Goal: Ask a question: Seek information or help from site administrators or community

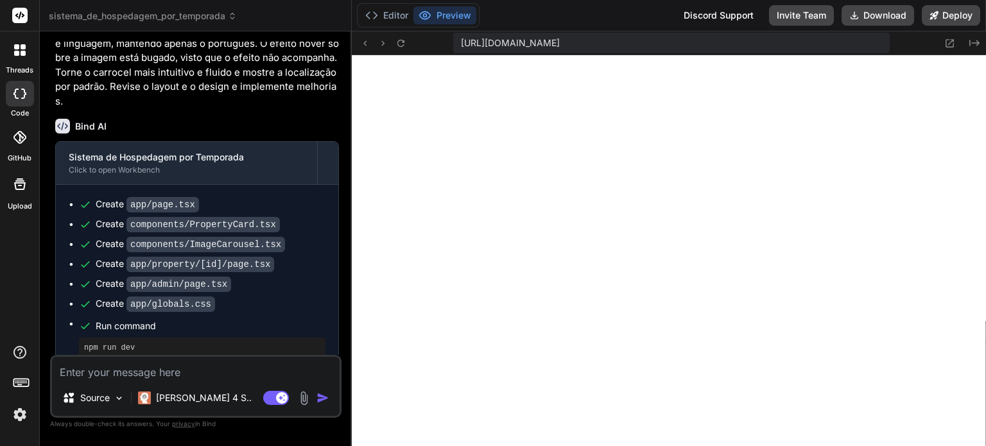
scroll to position [1355, 0]
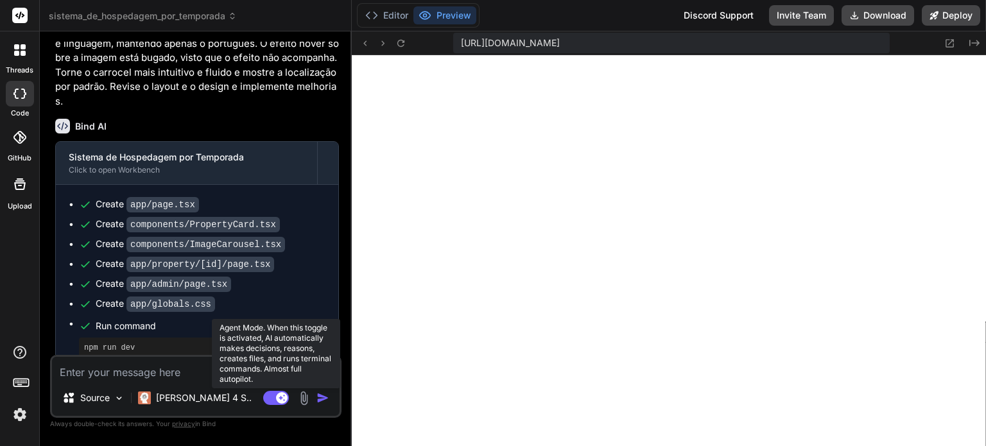
click at [271, 395] on rect at bounding box center [276, 398] width 26 height 14
type textarea "x"
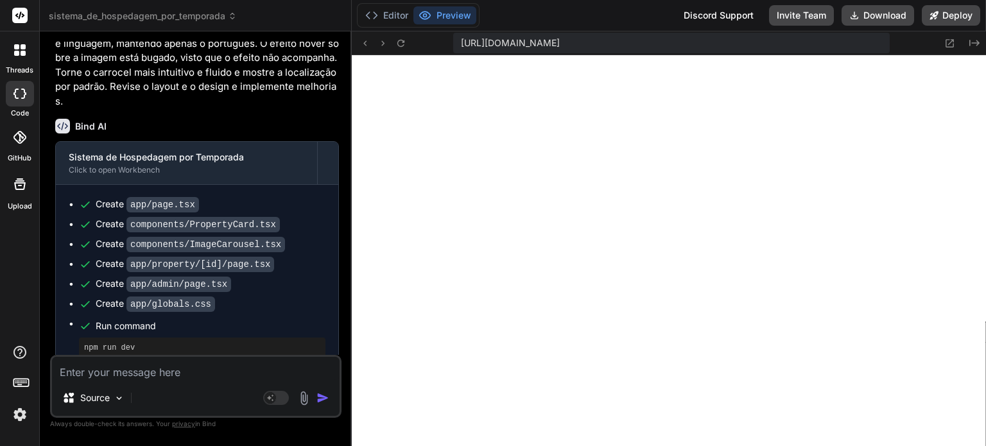
click at [212, 373] on textarea at bounding box center [195, 368] width 287 height 23
type textarea "O"
type textarea "x"
type textarea "O"
type textarea "x"
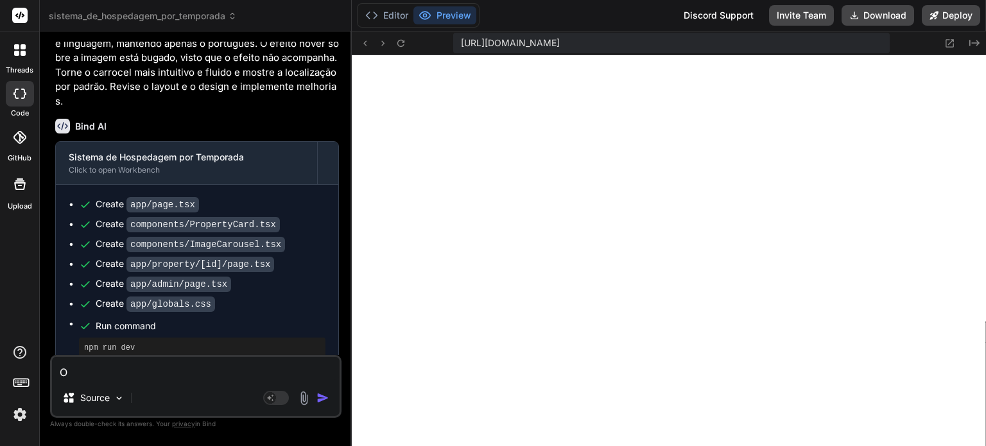
type textarea "O s"
type textarea "x"
type textarea "O si"
type textarea "x"
type textarea "O sit"
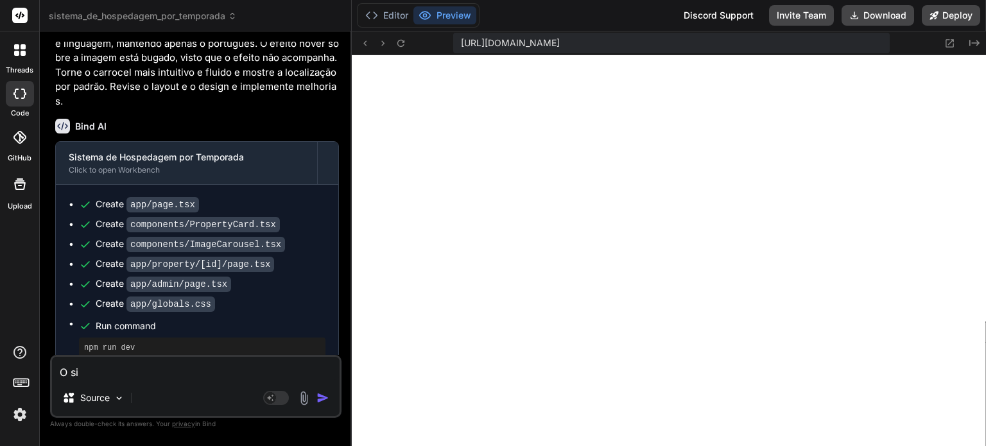
type textarea "x"
type textarea "O site"
type textarea "x"
type textarea "O site"
type textarea "x"
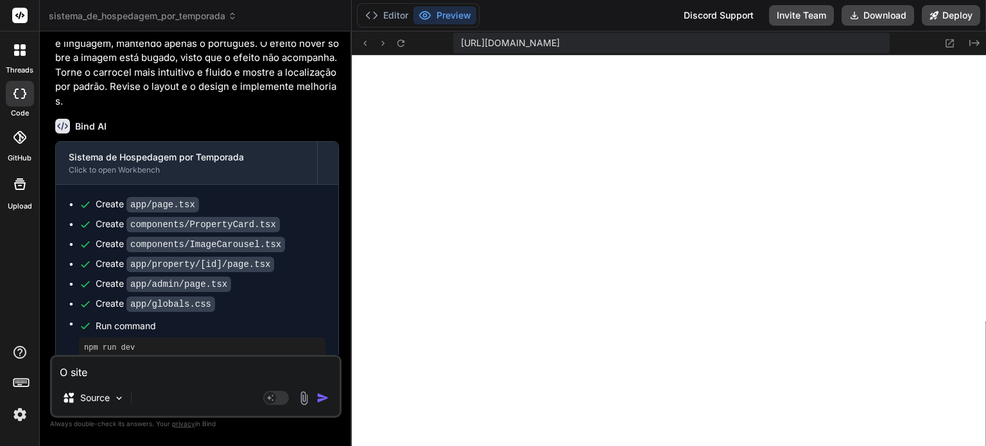
type textarea "O site é"
type textarea "x"
type textarea "O site é"
type textarea "x"
type textarea "O site é c"
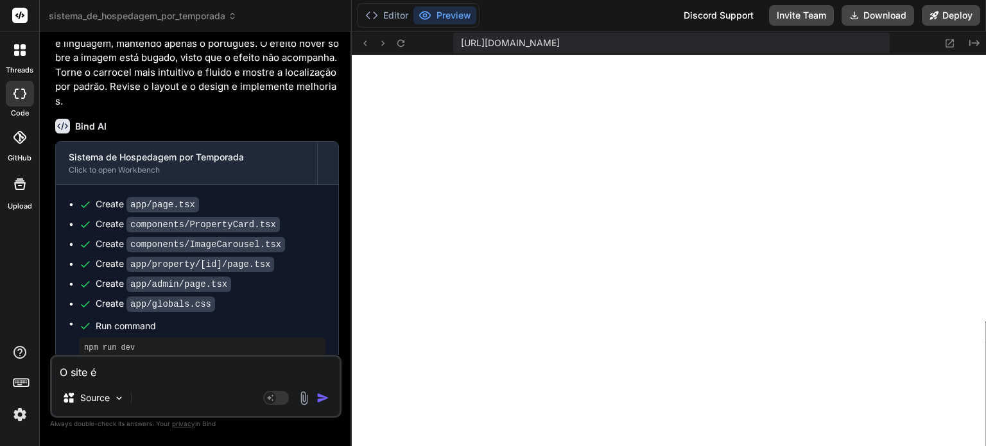
type textarea "x"
type textarea "O site é co"
type textarea "x"
type textarea "O site é com"
type textarea "x"
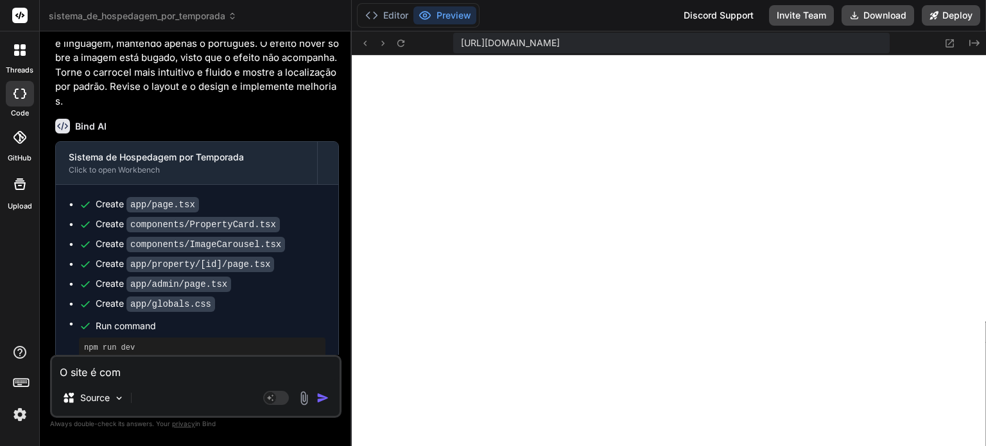
type textarea "O site é comp"
type textarea "x"
type textarea "O site é compa"
type textarea "x"
type textarea "O site é compat"
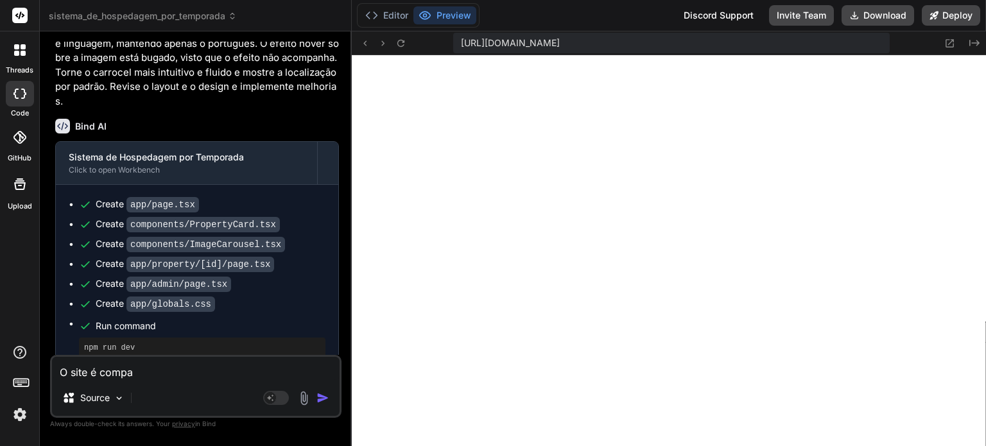
type textarea "x"
type textarea "O site é compatí"
type textarea "x"
type textarea "O site é compatív"
type textarea "x"
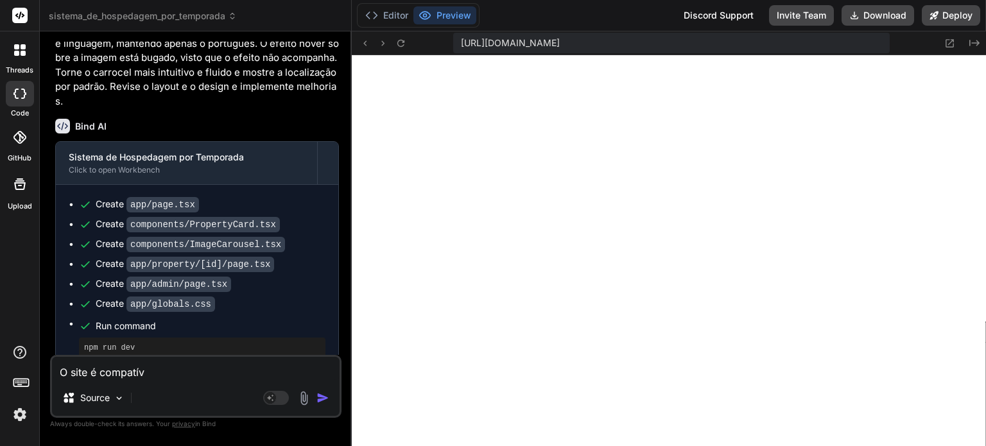
type textarea "O site é compatíve"
type textarea "x"
type textarea "O site é compatível"
type textarea "x"
type textarea "O site é compatível"
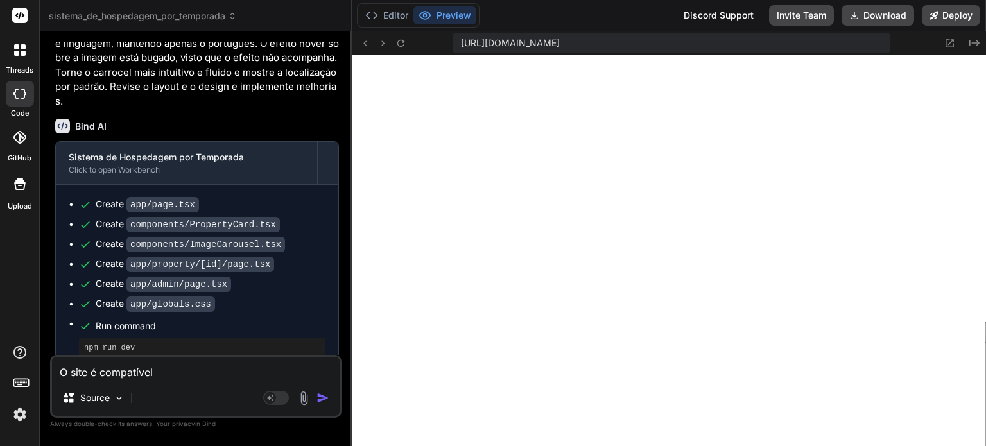
type textarea "x"
type textarea "O site é compatível p"
type textarea "x"
type textarea "O site é compatível pa"
type textarea "x"
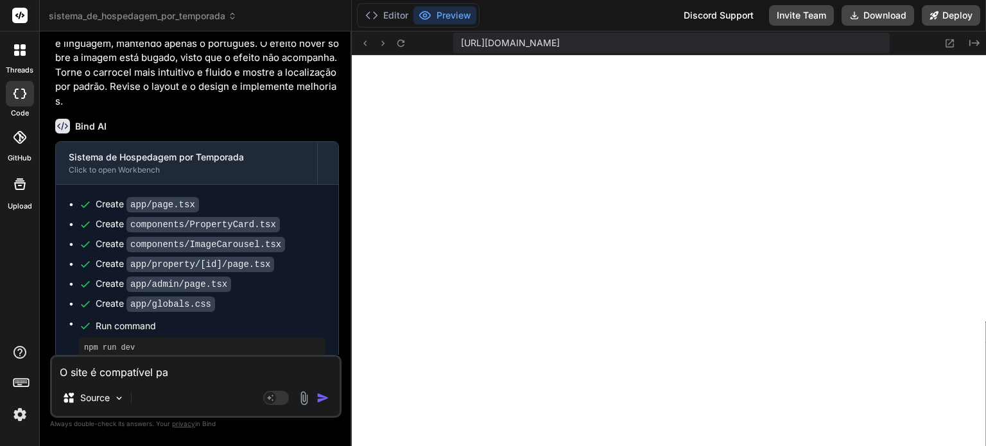
type textarea "O site é compatível par"
type textarea "x"
type textarea "O site é compatível para"
type textarea "x"
type textarea "O site é compatível para"
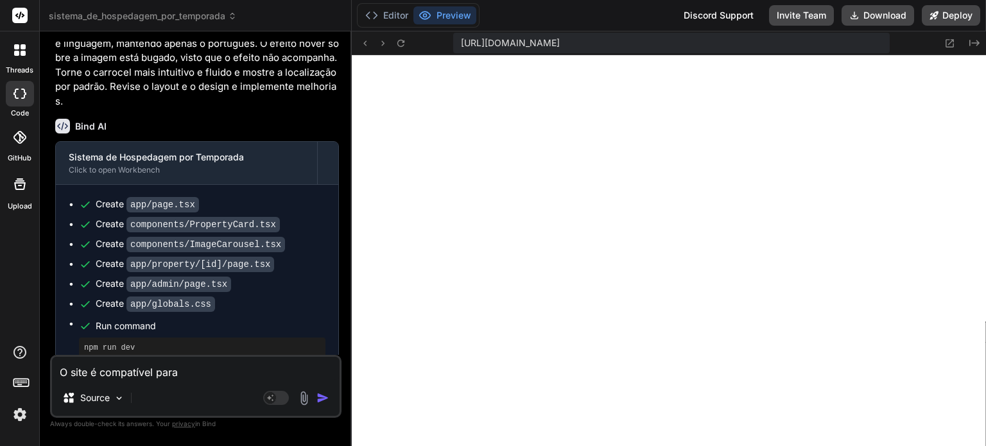
type textarea "x"
type textarea "O site é compatível para s"
type textarea "x"
type textarea "O site é compatível para se"
type textarea "x"
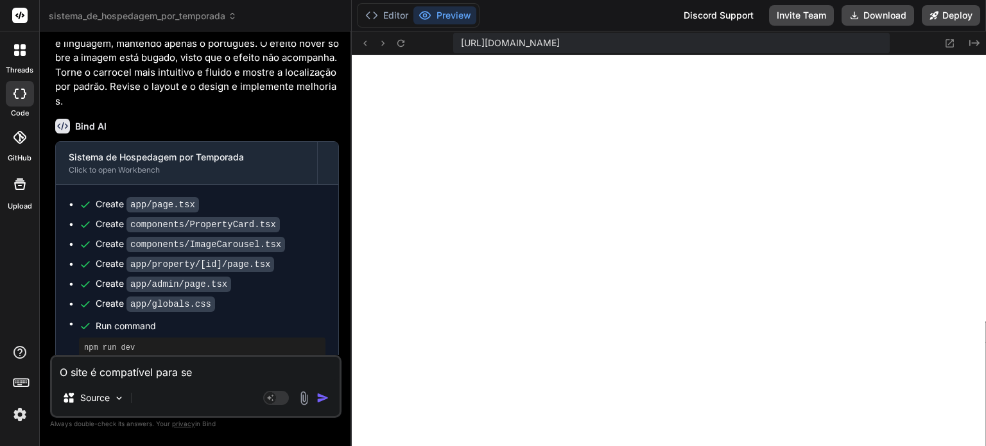
type textarea "O site é compatível para ser"
type textarea "x"
type textarea "O site é compatível para ser"
type textarea "x"
type textarea "O site é compatível para ser h"
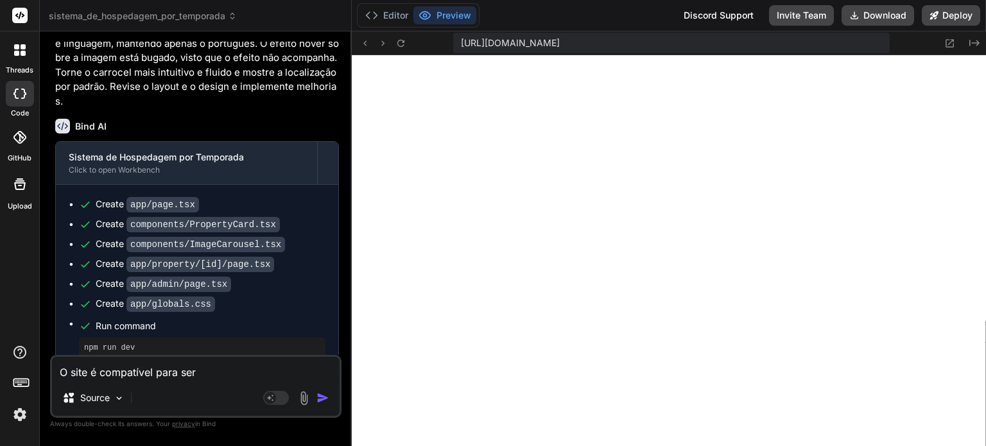
type textarea "x"
type textarea "O site é compatível para ser ho"
type textarea "x"
type textarea "O site é compatível para ser hos"
type textarea "x"
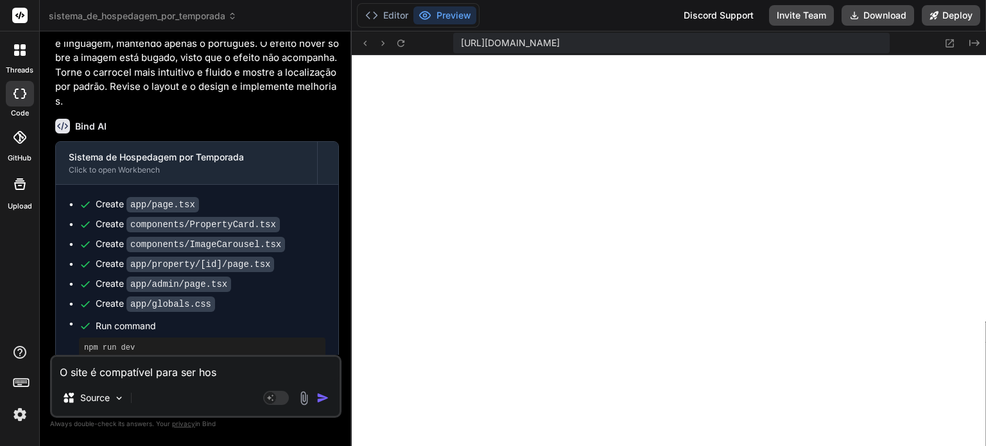
type textarea "O site é compatível para ser hosp"
type textarea "x"
type textarea "O site é compatível para ser hospe"
type textarea "x"
type textarea "O site é compatível para ser hosped"
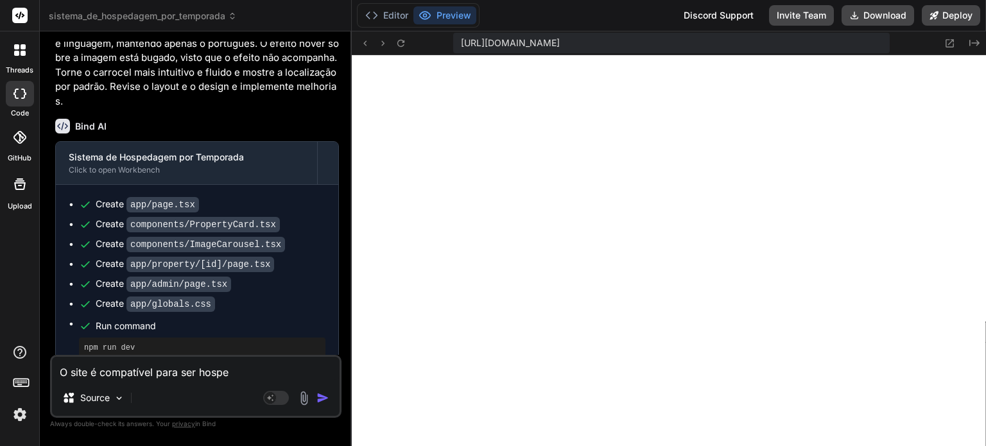
type textarea "x"
type textarea "O site é compatível para ser hospeda"
type textarea "x"
type textarea "O site é compatível para ser hospedad"
type textarea "x"
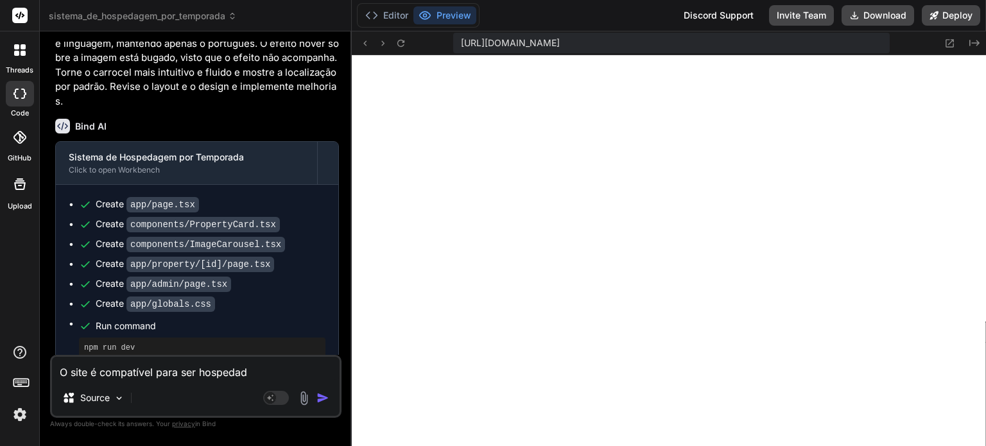
type textarea "O site é compatível para ser hospedado"
type textarea "x"
type textarea "O site é compatível para ser hospedado"
type textarea "x"
type textarea "O site é compatível para ser hospedado n"
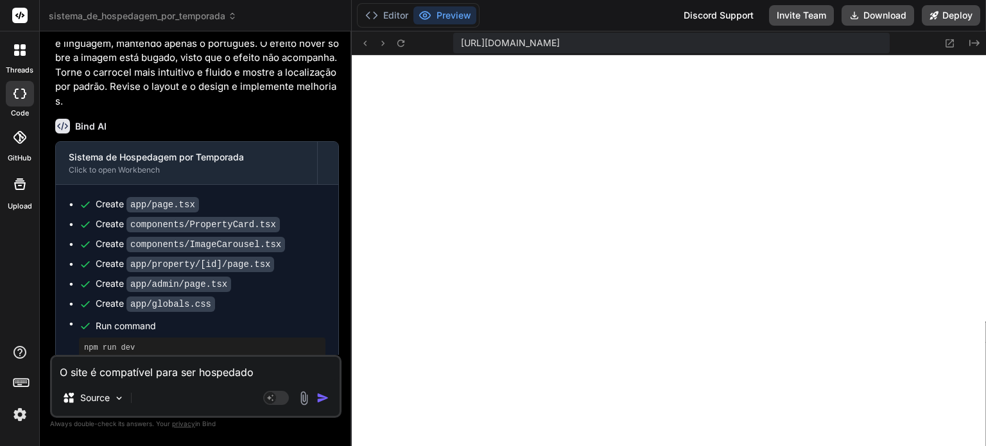
type textarea "x"
type textarea "O site é compatível para ser hospedado no"
type textarea "x"
type textarea "O site é compatível para ser hospedado no"
type textarea "x"
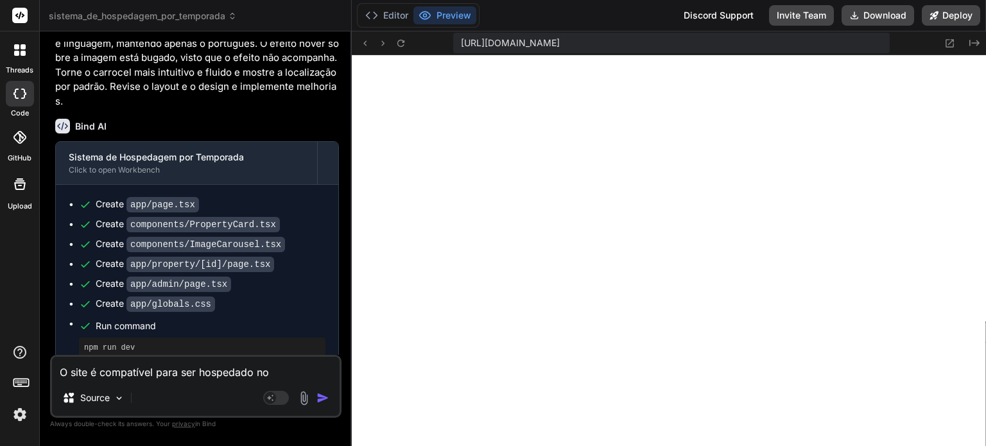
type textarea "O site é compatível para ser hospedado no f"
type textarea "x"
type textarea "O site é compatível para ser hospedado no fi"
type textarea "x"
type textarea "O site é compatível para ser hospedado no fir"
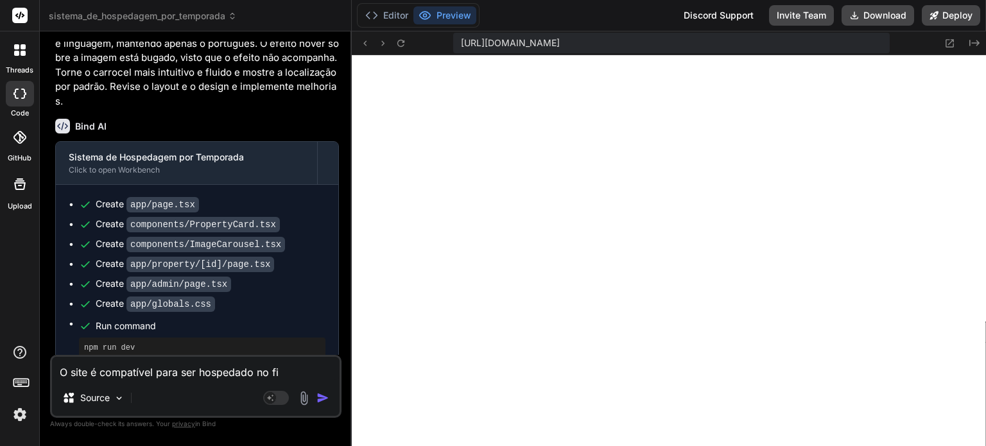
type textarea "x"
type textarea "O site é compatível para ser hospedado no fire"
type textarea "x"
type textarea "O site é compatível para ser hospedado no fireb"
type textarea "x"
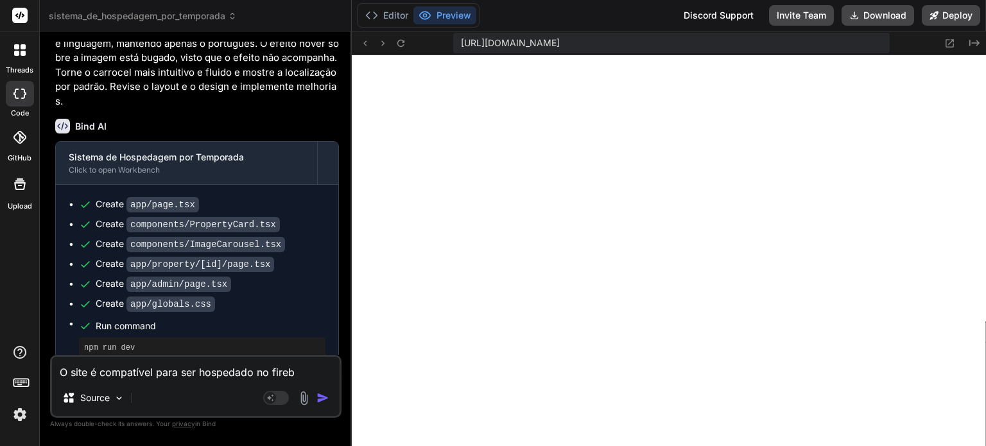
type textarea "O site é compatível para ser hospedado no fireba"
type textarea "x"
type textarea "O site é compatível para ser hospedado no firebas"
type textarea "x"
type textarea "O site é compatível para ser hospedado no firebase"
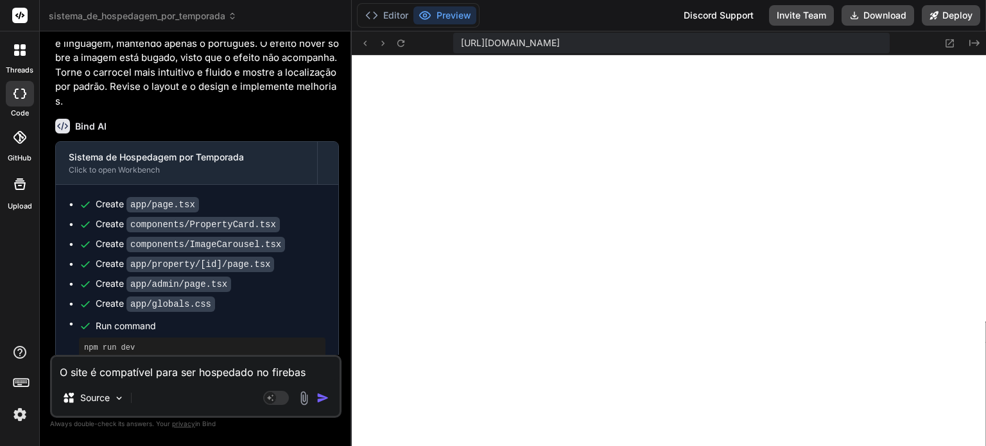
type textarea "x"
type textarea "O site é compatível para ser hospedado no firebase?"
type textarea "x"
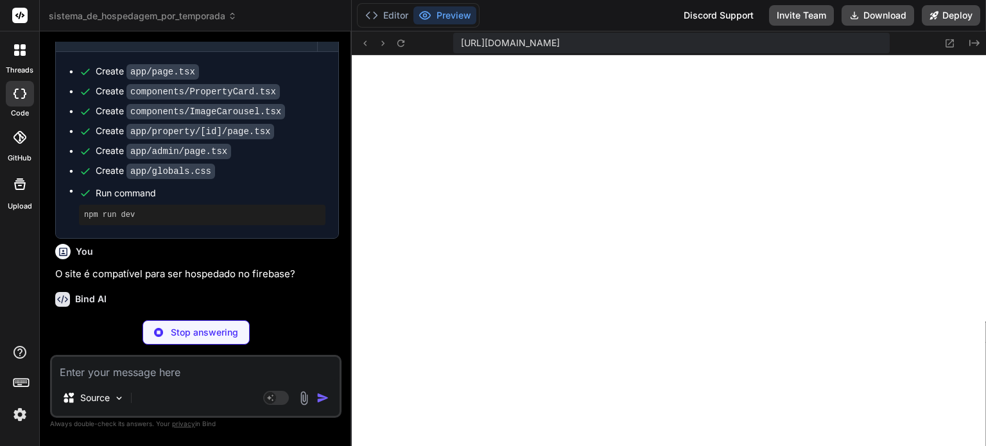
scroll to position [1999, 0]
type textarea "x"
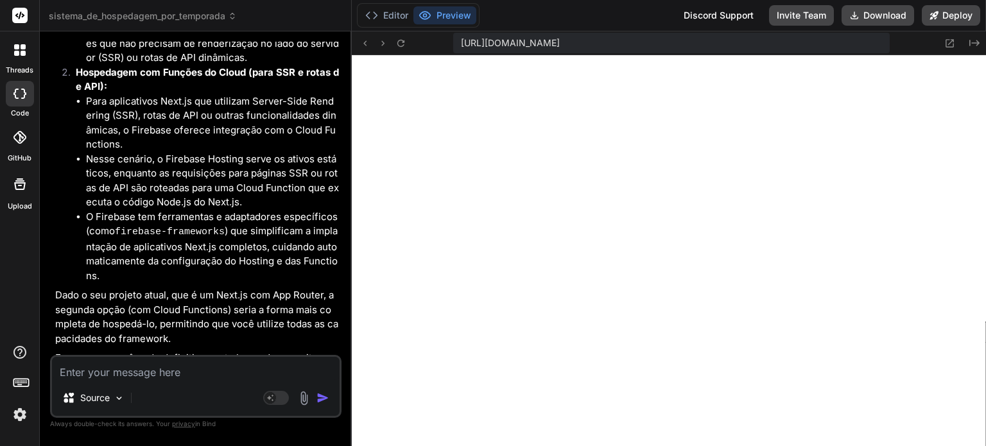
scroll to position [2466, 0]
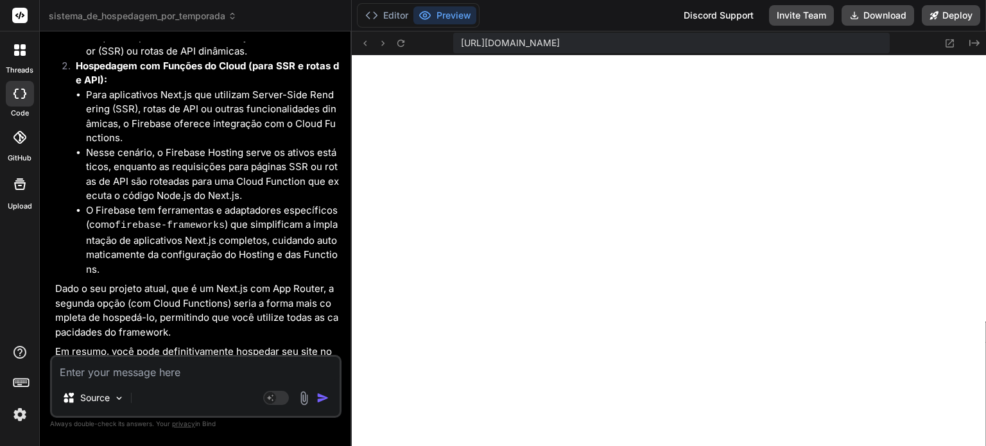
type textarea "Q"
type textarea "x"
type textarea "Qu"
type textarea "x"
type textarea "Qua"
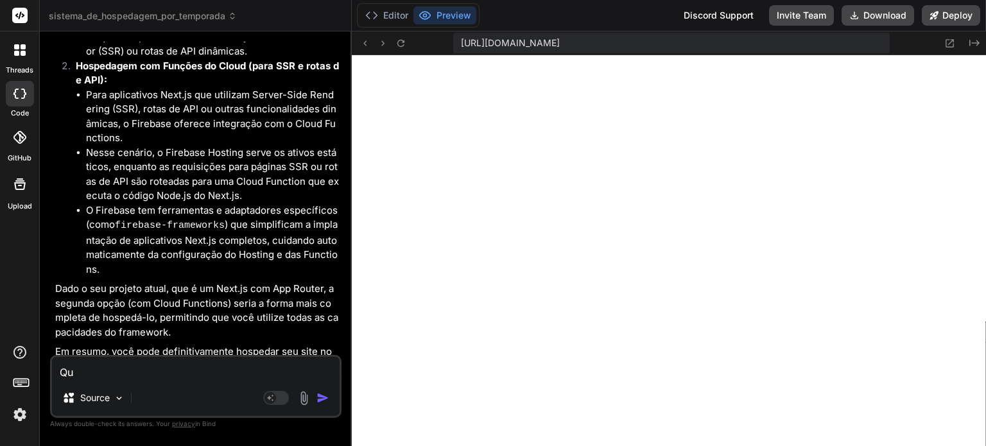
type textarea "x"
type textarea "Qual"
type textarea "x"
type textarea "Qual"
type textarea "x"
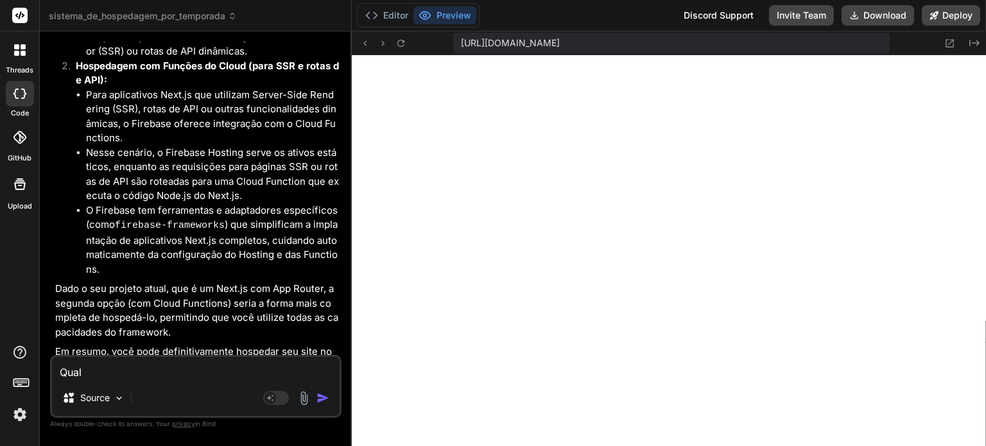
type textarea "Qual m"
type textarea "x"
type textarea "Qual me"
type textarea "x"
type textarea "Qual mel"
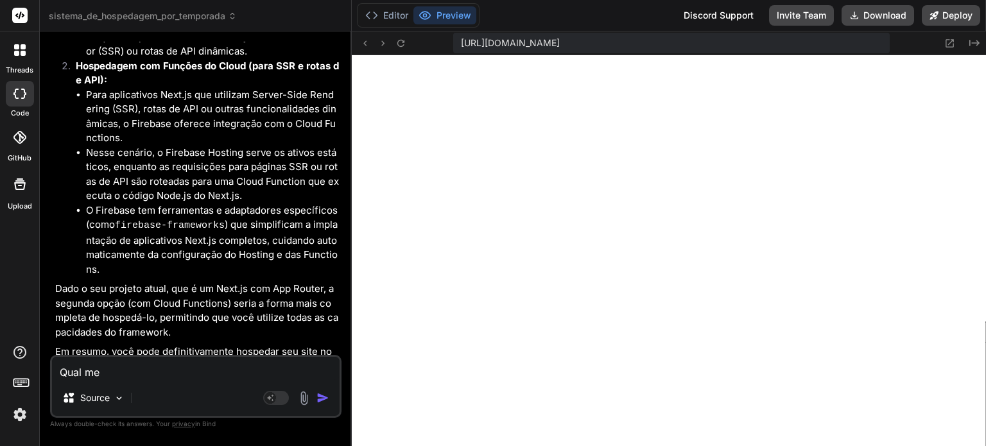
type textarea "x"
type textarea "Qual melh"
type textarea "x"
type textarea "Qual melho"
type textarea "x"
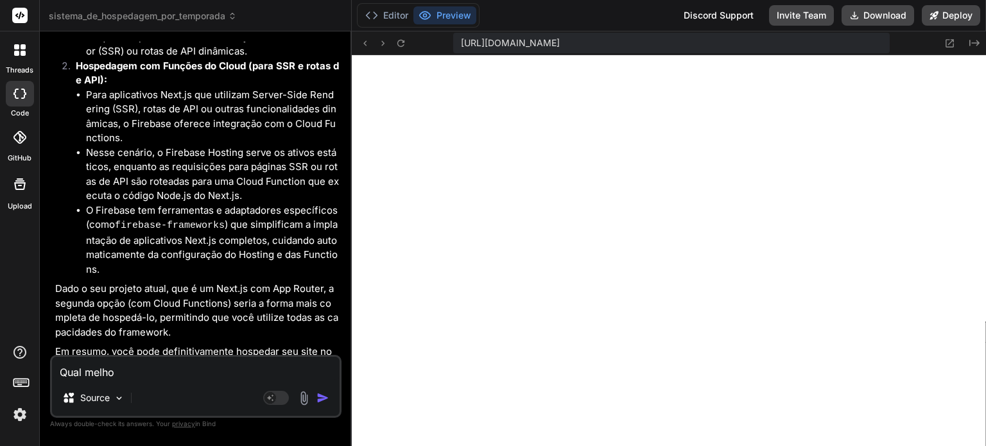
type textarea "Qual melhor"
type textarea "x"
type textarea "Qual melhor"
type textarea "x"
type textarea "Qual melhor n"
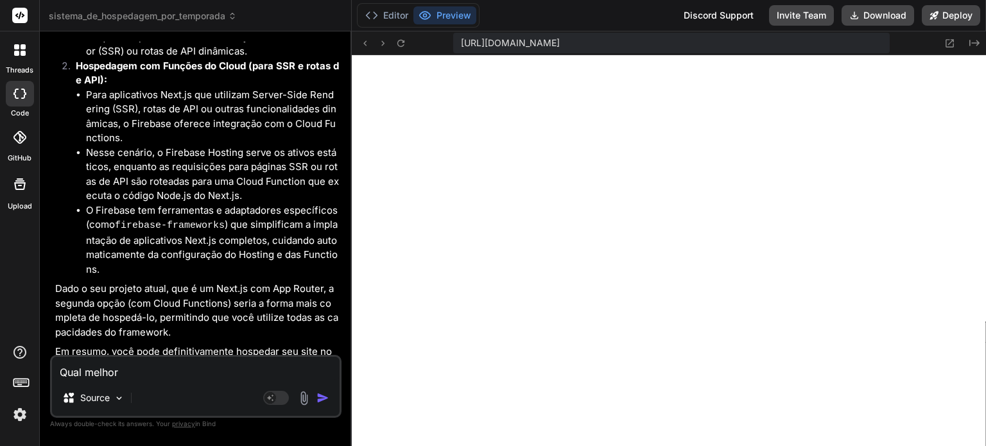
type textarea "x"
type textarea "Qual melhor no"
type textarea "x"
type textarea "Qual melhor nom"
type textarea "x"
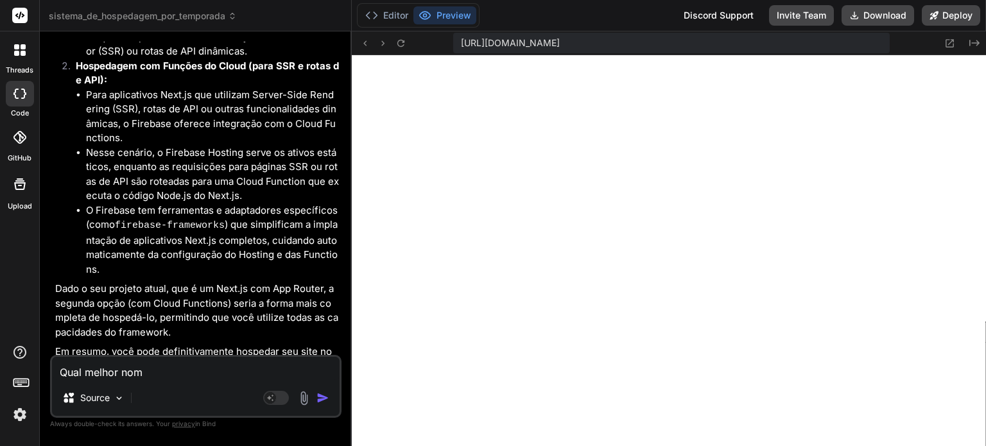
type textarea "Qual melhor nome"
type textarea "x"
type textarea "Qual melhor nome"
type textarea "x"
type textarea "Qual melhor nome p"
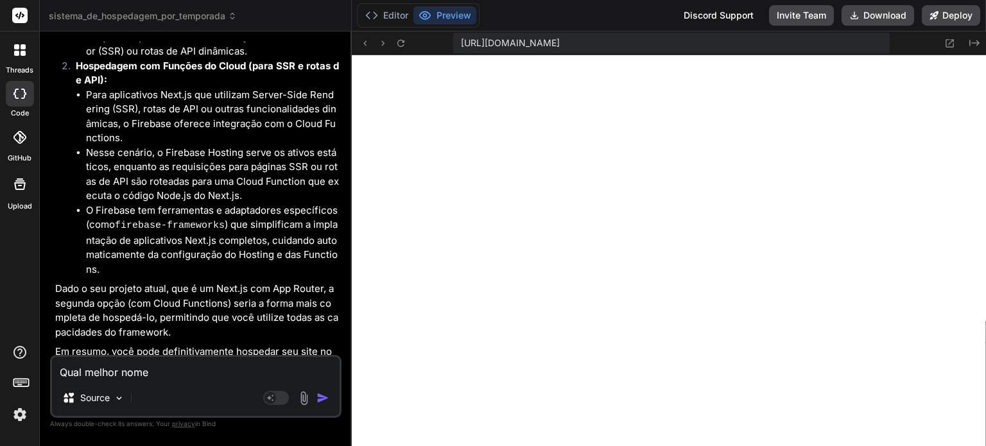
type textarea "x"
type textarea "Qual melhor nome pa"
type textarea "x"
type textarea "Qual melhor nome par"
type textarea "x"
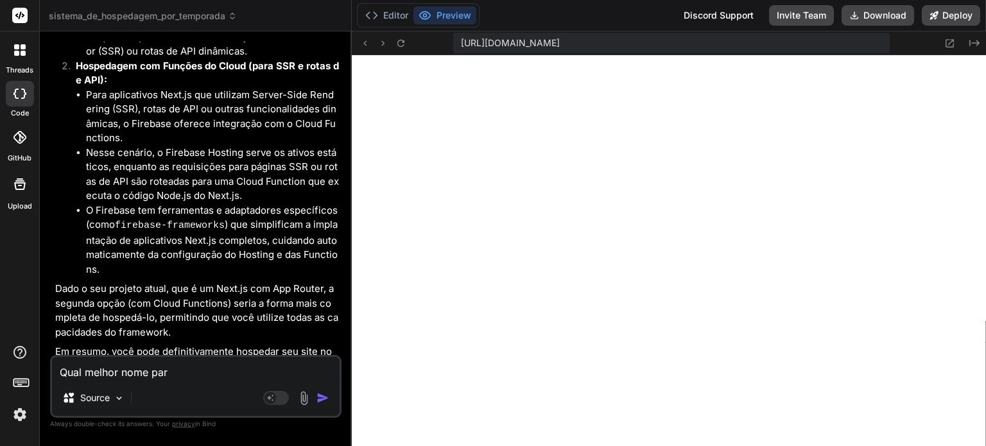
type textarea "Qual melhor nome para"
type textarea "x"
type textarea "Qual melhor nome para"
type textarea "x"
type textarea "Qual melhor nome para o"
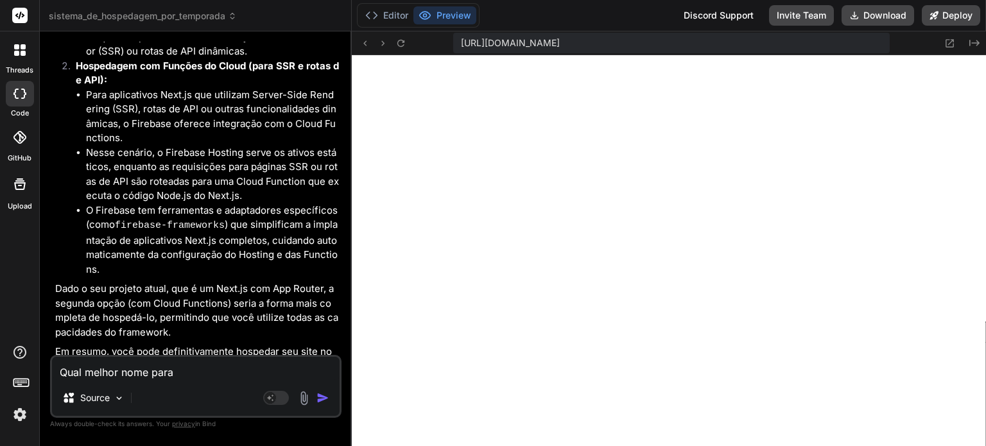
type textarea "x"
type textarea "Qual melhor nome para o"
type textarea "x"
type textarea "Qual melhor nome para o p"
type textarea "x"
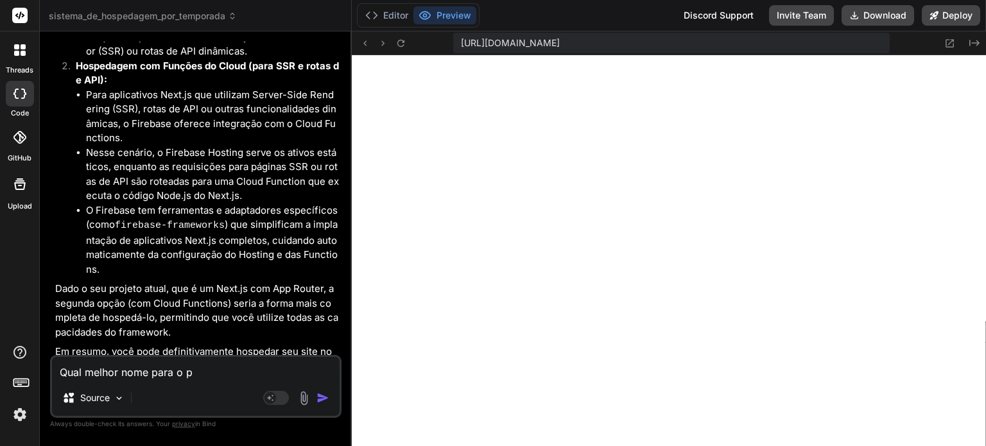
type textarea "Qual melhor nome para o pr"
type textarea "x"
type textarea "Qual melhor nome para o pro"
type textarea "x"
type textarea "Qual melhor nome para o proj"
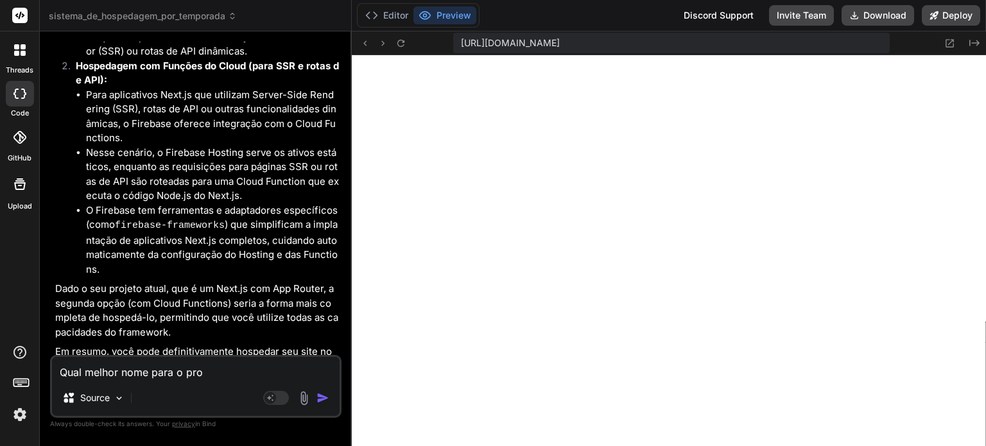
type textarea "x"
type textarea "Qual melhor nome para o proje"
type textarea "x"
type textarea "Qual melhor nome para o projet"
type textarea "x"
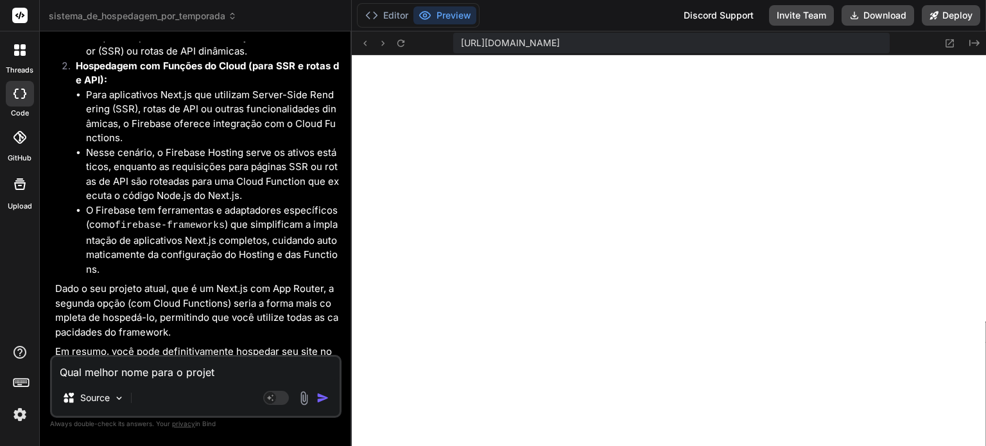
type textarea "Qual melhor nome para o projeto"
type textarea "x"
type textarea "Qual melhor nome para o projeto,"
type textarea "x"
type textarea "Qual melhor nome para o projeto,"
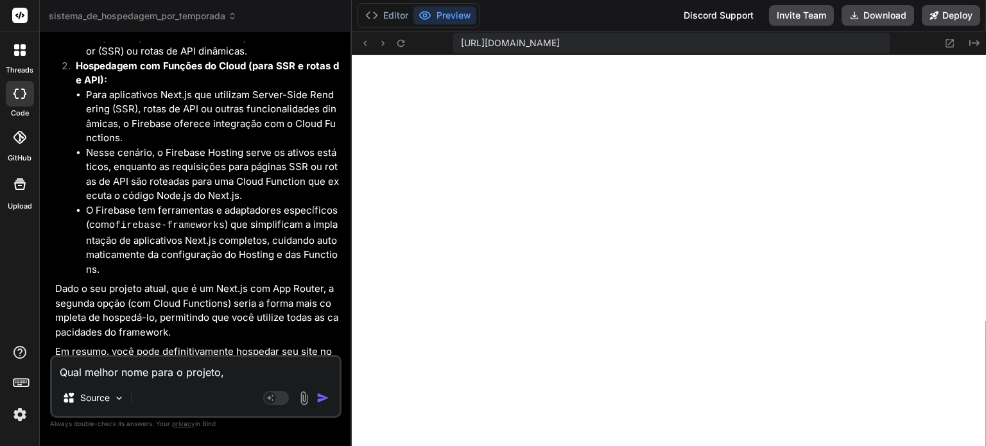
type textarea "x"
type textarea "Qual melhor nome para o projeto, d"
type textarea "x"
type textarea "Qual melhor nome para o projeto, do"
type textarea "x"
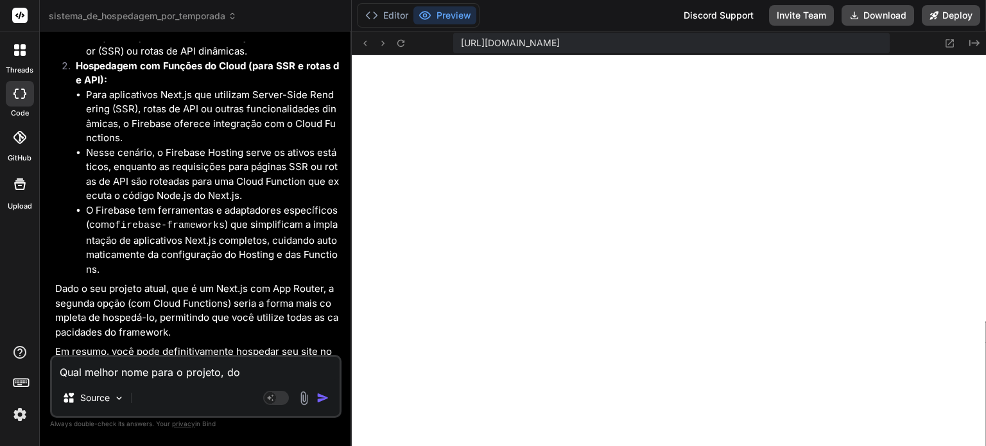
type textarea "Qual melhor nome para o projeto, do"
type textarea "x"
type textarea "Qual melhor nome para o projeto, do p"
type textarea "x"
type textarea "Qual melhor nome para o projeto, do po"
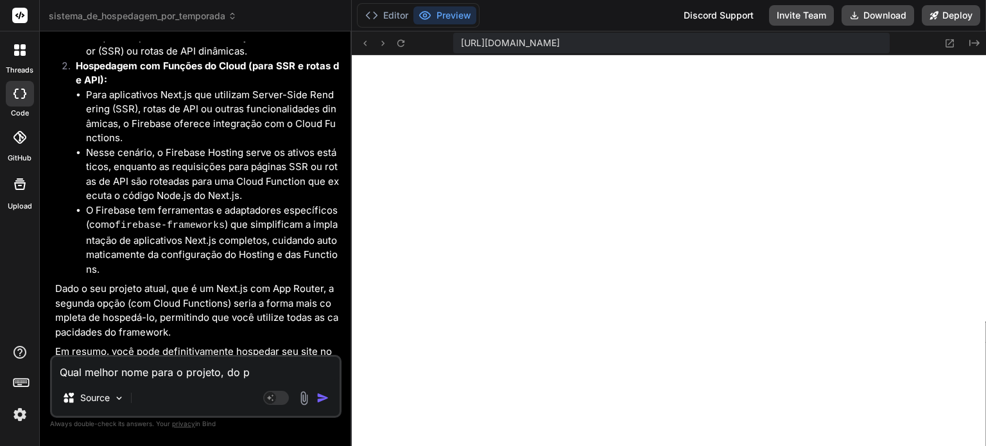
type textarea "x"
type textarea "Qual melhor nome para o projeto, do pon"
type textarea "x"
type textarea "Qual melhor nome para o projeto, do pont"
type textarea "x"
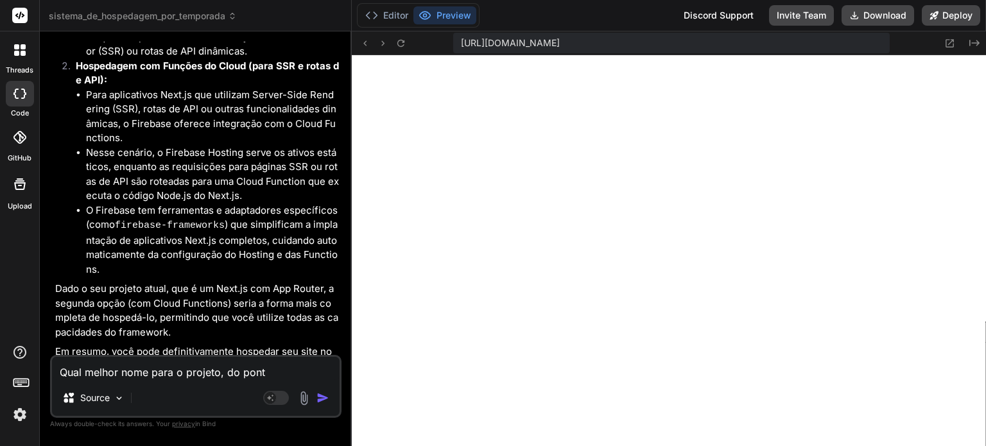
type textarea "Qual melhor nome para o projeto, do ponto"
type textarea "x"
type textarea "Qual melhor nome para o projeto, do ponto"
type textarea "x"
type textarea "Qual melhor nome para o projeto, do ponto d"
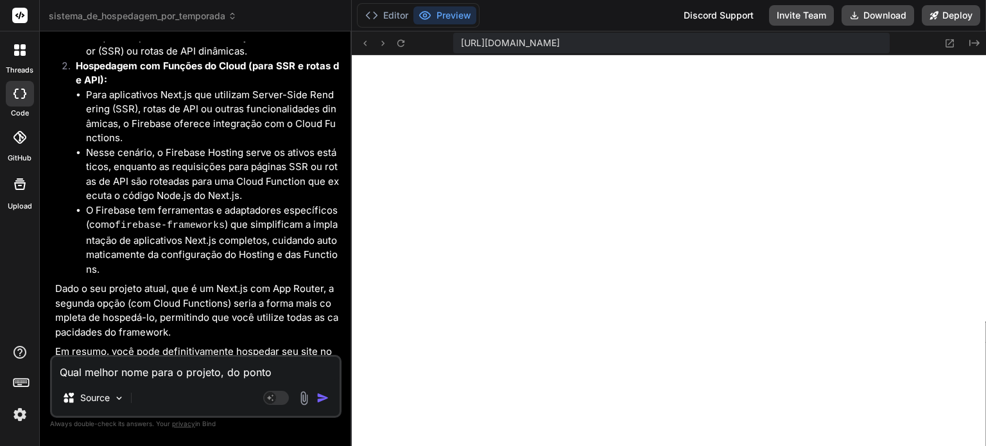
type textarea "x"
type textarea "Qual melhor nome para o projeto, do ponto de"
type textarea "x"
type textarea "Qual melhor nome para o projeto, do ponto de"
type textarea "x"
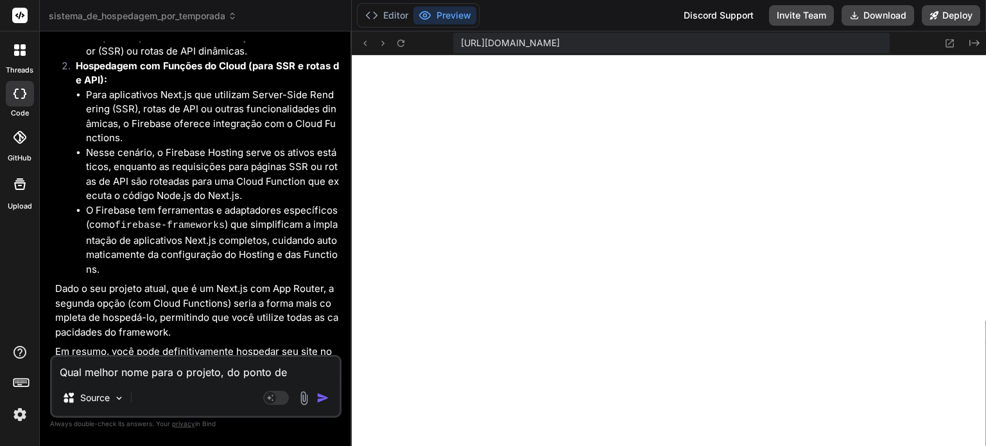
type textarea "Qual melhor nome para o projeto, do ponto de c"
type textarea "x"
type textarea "Qual melhor nome para o projeto, do ponto de ci"
type textarea "x"
type textarea "Qual melhor nome para o projeto, do ponto de c"
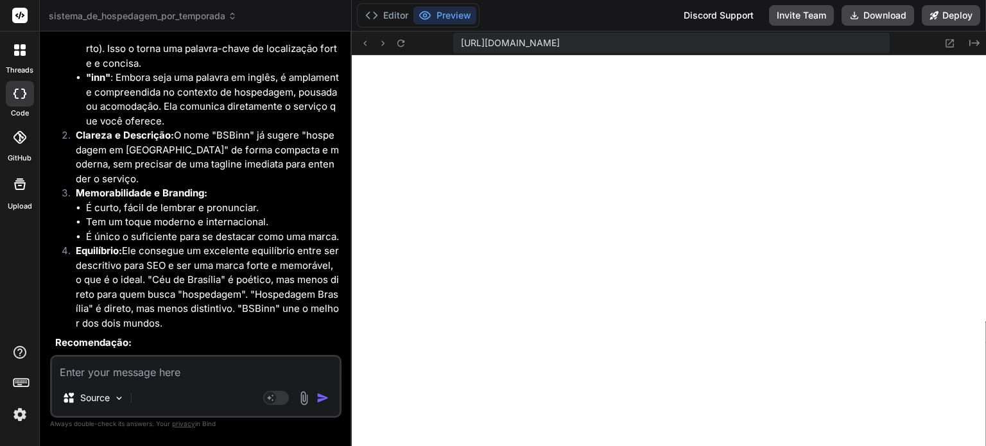
scroll to position [4118, 0]
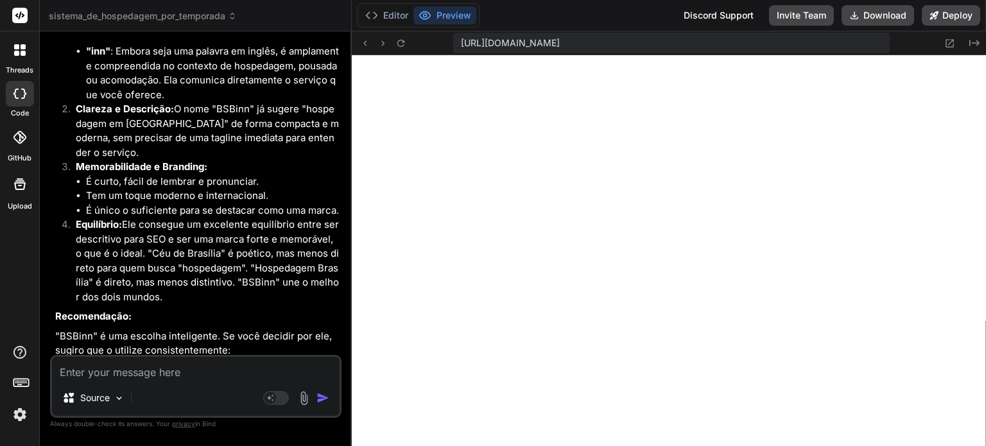
click at [287, 371] on textarea at bounding box center [195, 368] width 287 height 23
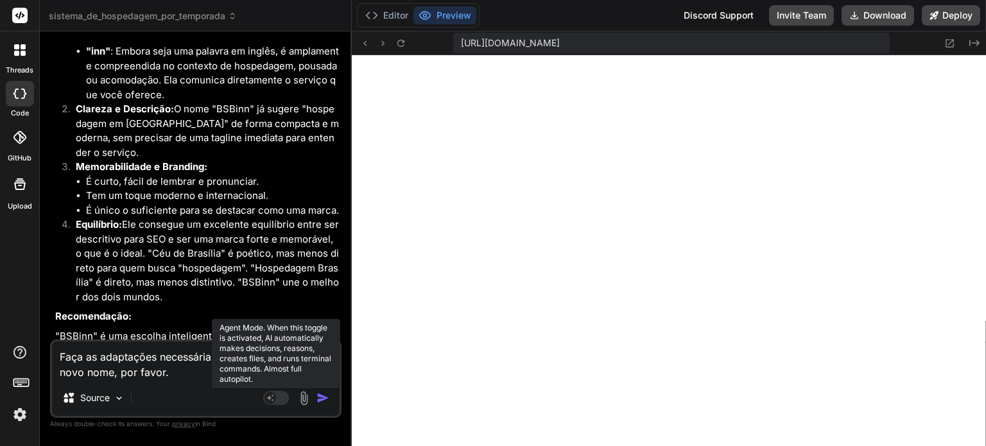
click at [275, 398] on rect at bounding box center [270, 398] width 12 height 12
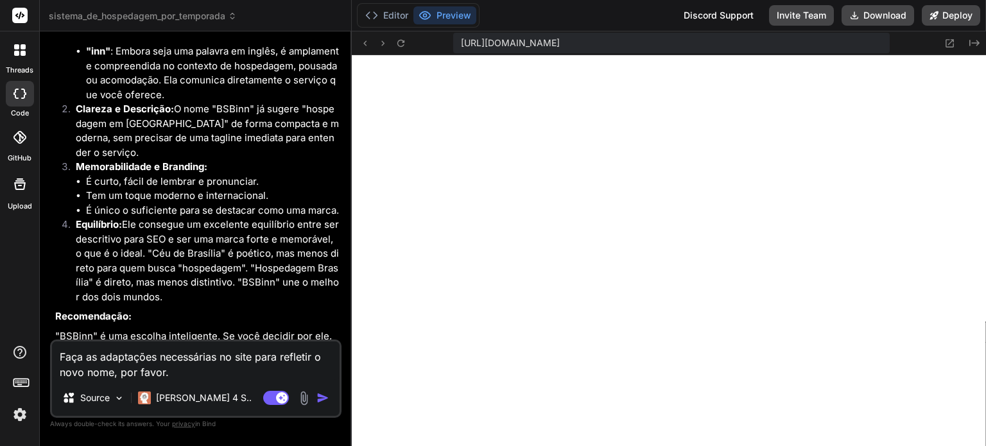
click at [192, 370] on textarea "Faça as adaptações necessárias no site para refletir o novo nome, por favor." at bounding box center [195, 360] width 287 height 38
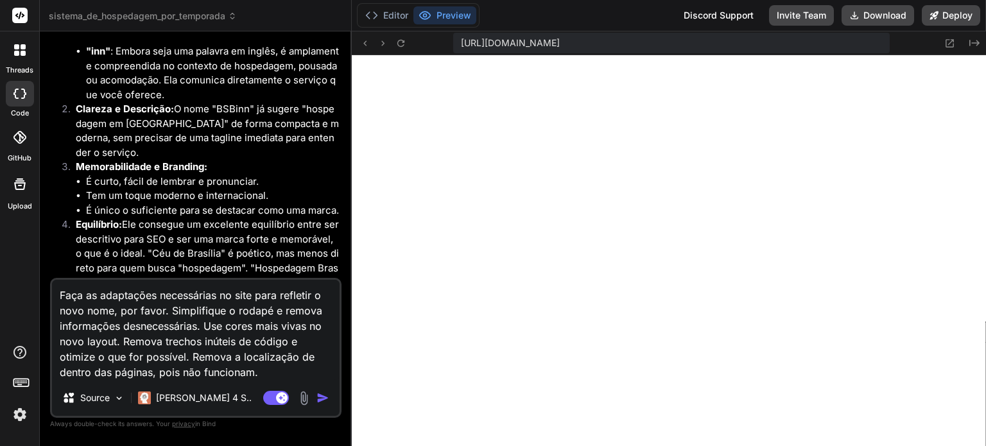
click at [244, 374] on textarea "Faça as adaptações necessárias no site para refletir o novo nome, por favor. Si…" at bounding box center [195, 330] width 287 height 100
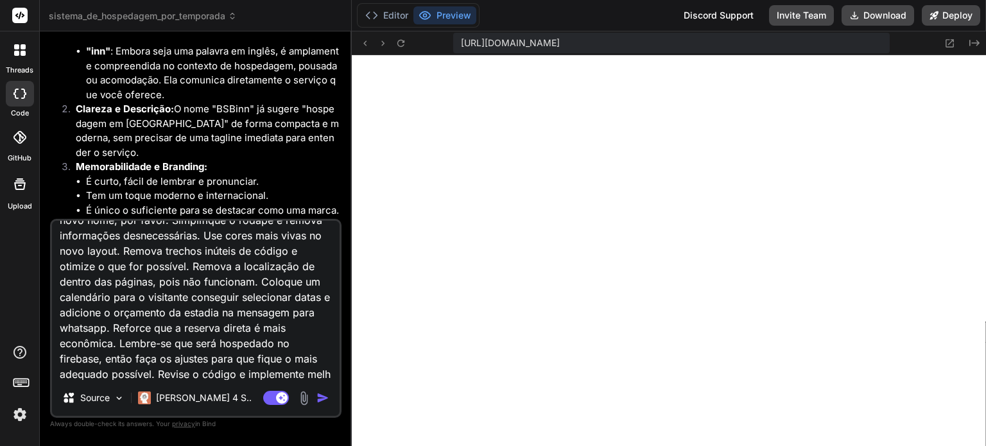
scroll to position [47, 0]
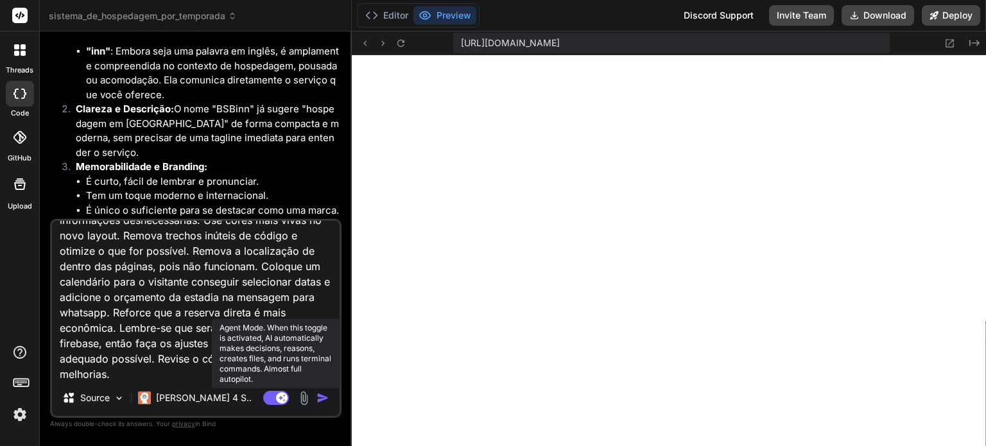
click at [275, 394] on rect at bounding box center [276, 398] width 26 height 14
click at [274, 395] on rect at bounding box center [270, 398] width 12 height 12
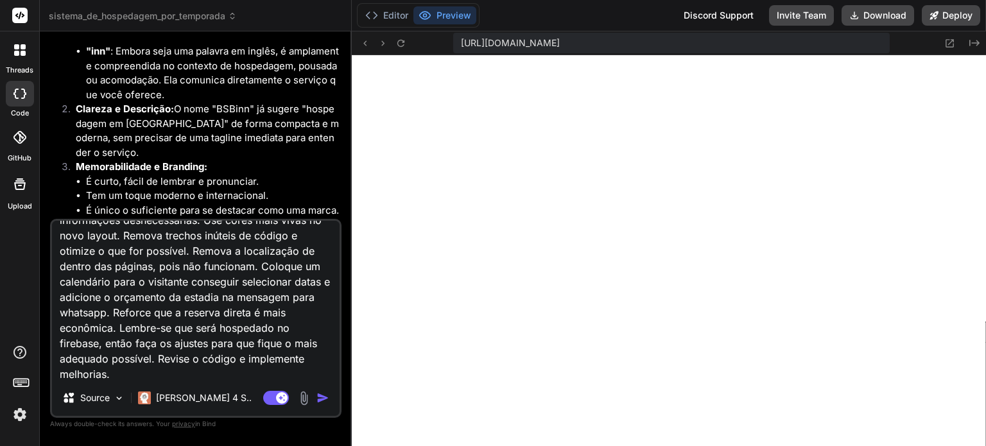
click at [324, 400] on img "button" at bounding box center [322, 397] width 13 height 13
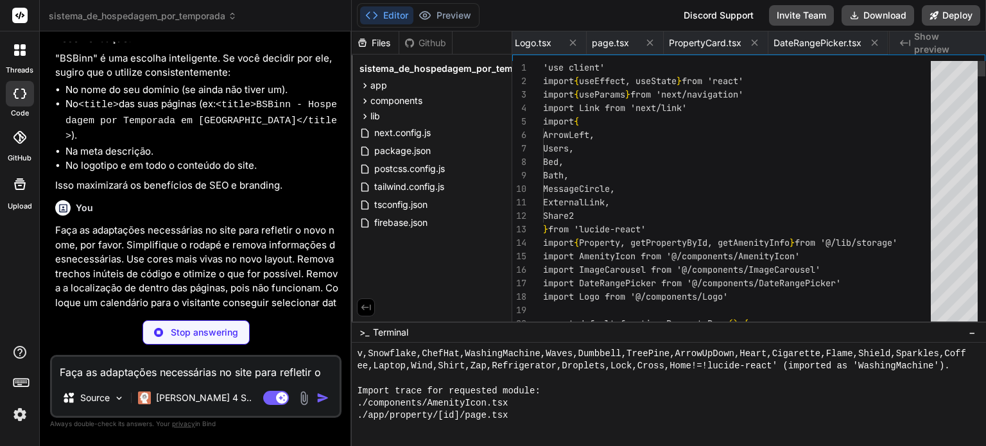
scroll to position [0, 419]
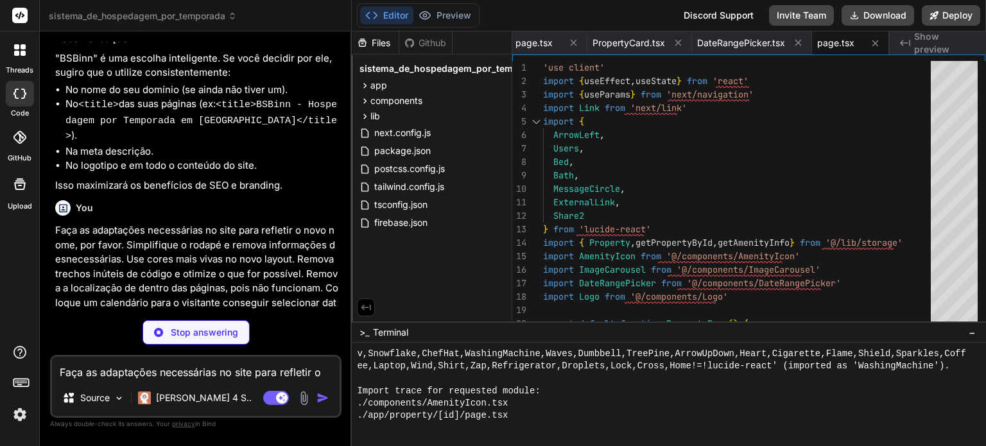
click at [15, 412] on img at bounding box center [20, 415] width 22 height 22
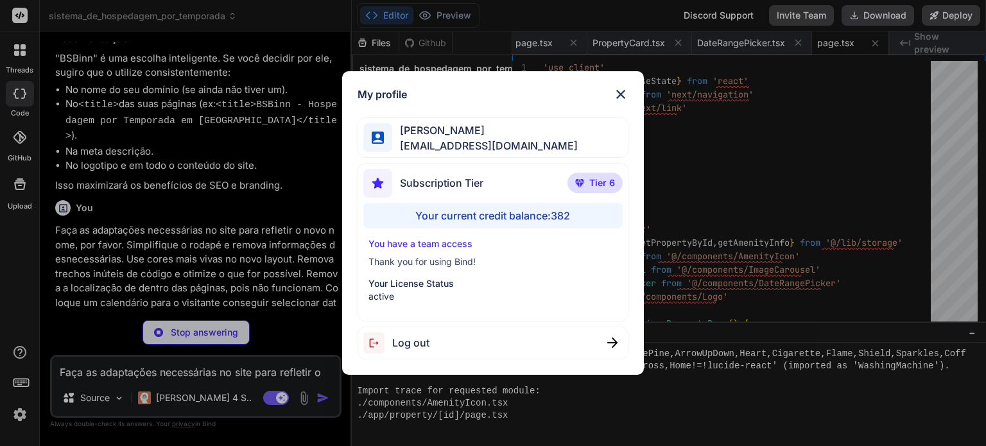
click at [622, 96] on img at bounding box center [620, 94] width 15 height 15
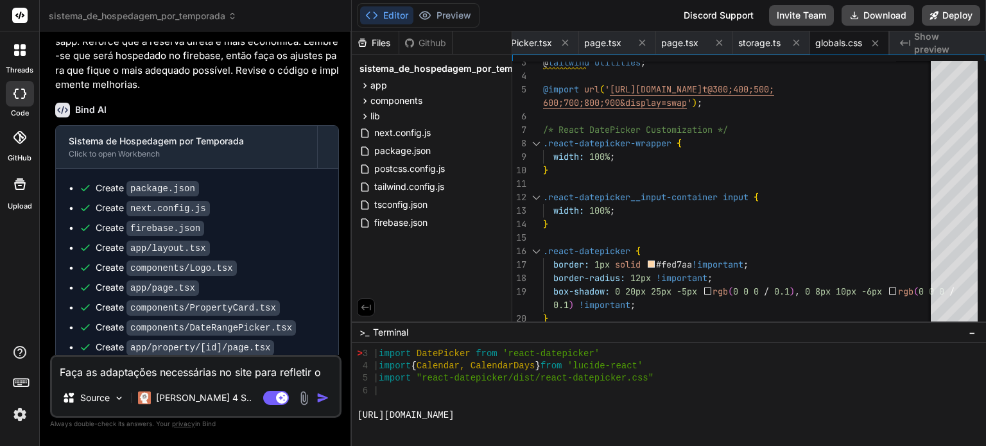
scroll to position [4583, 0]
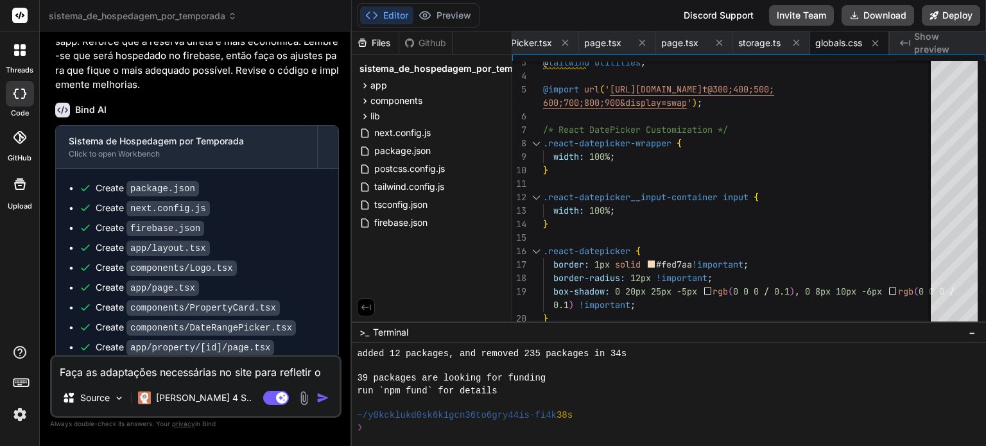
click at [123, 423] on span "Run command" at bounding box center [211, 429] width 230 height 13
click at [244, 423] on span "Run command" at bounding box center [211, 429] width 230 height 13
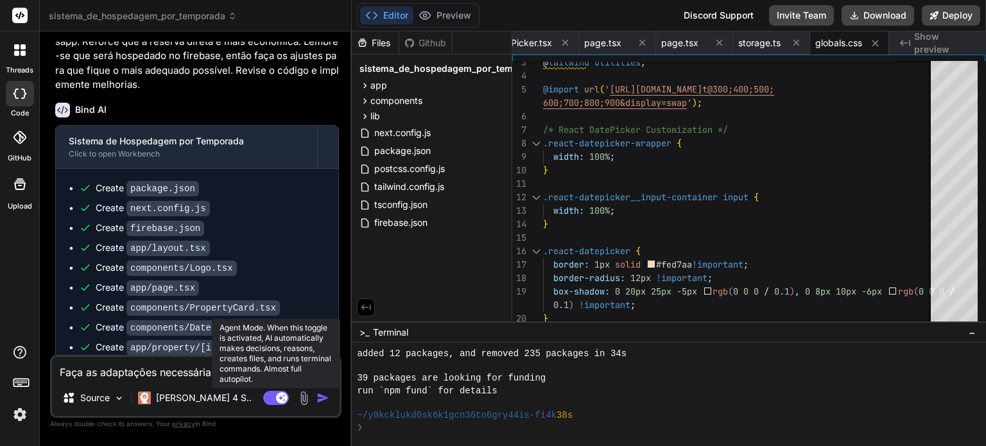
click at [280, 402] on rect at bounding box center [282, 398] width 12 height 12
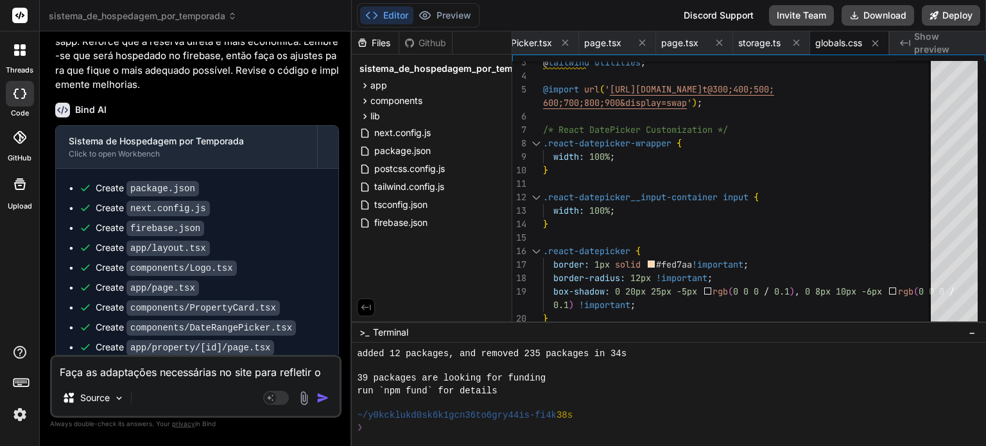
click at [195, 373] on textarea "Faça as adaptações necessárias no site para refletir o novo nome, por favor. Si…" at bounding box center [195, 368] width 287 height 23
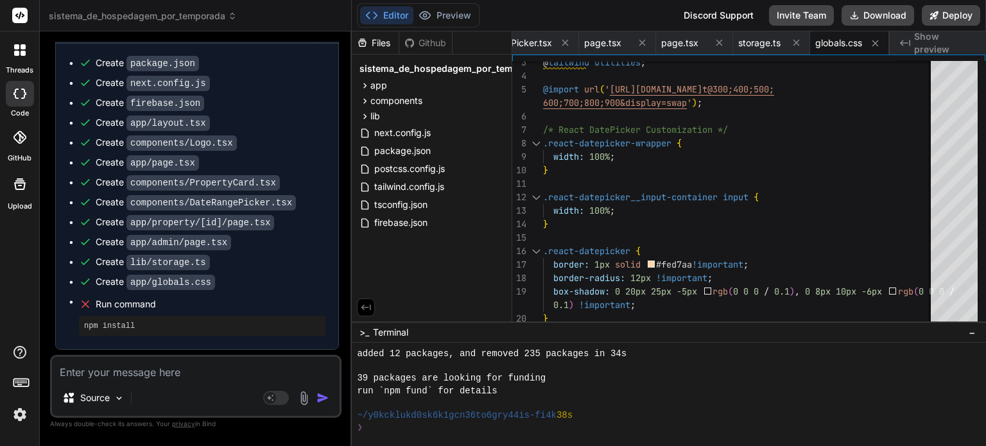
scroll to position [4875, 0]
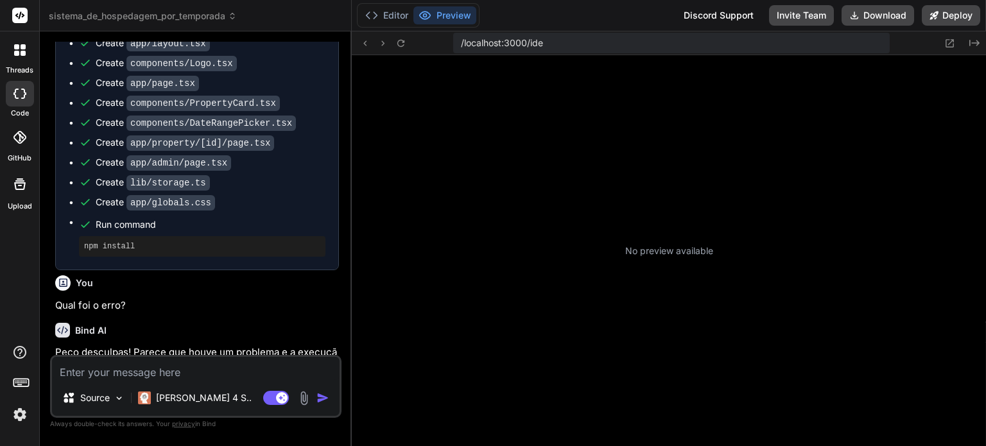
scroll to position [123, 0]
click at [390, 17] on button "Editor" at bounding box center [386, 15] width 53 height 18
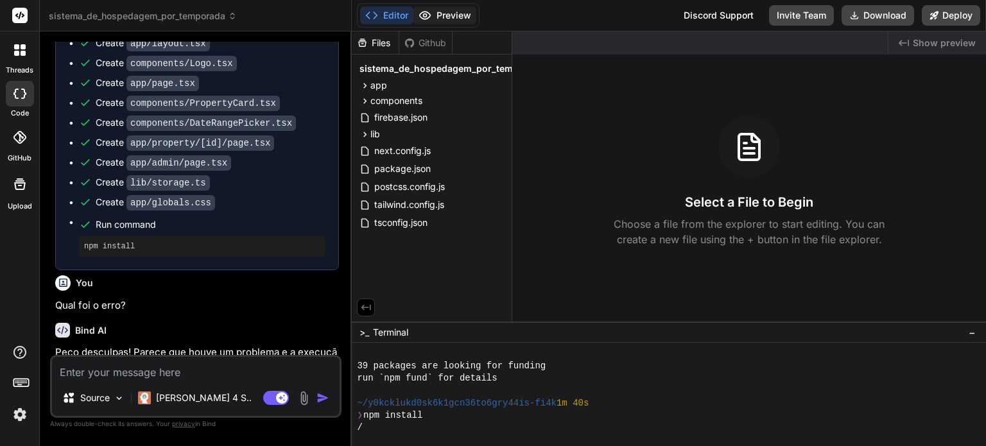
scroll to position [209, 0]
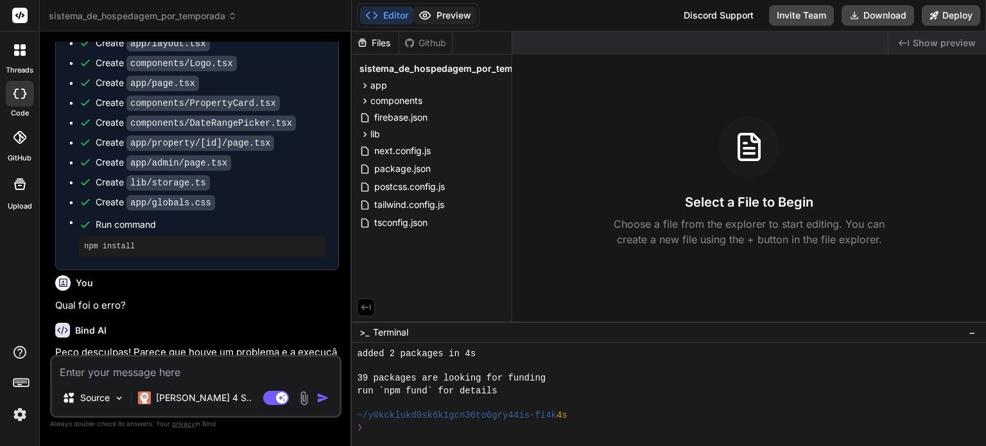
click at [440, 18] on button "Preview" at bounding box center [444, 15] width 63 height 18
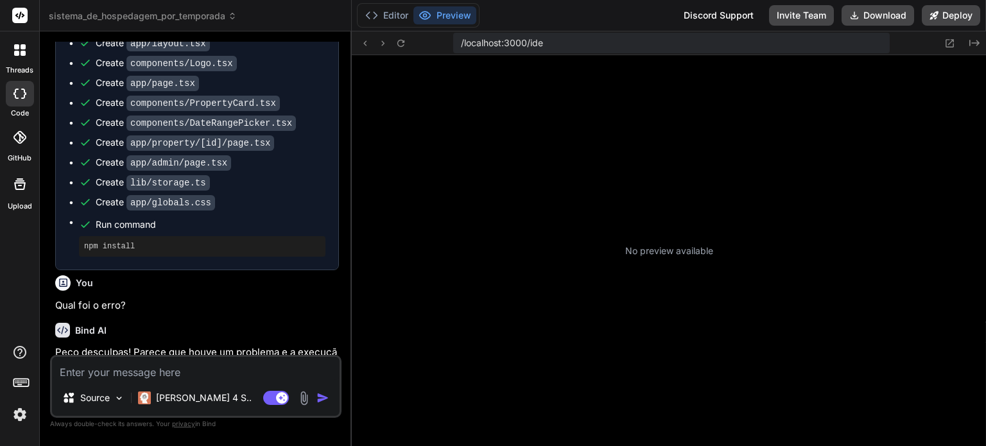
click at [583, 153] on div "No preview available" at bounding box center [669, 250] width 634 height 391
type textarea "x"
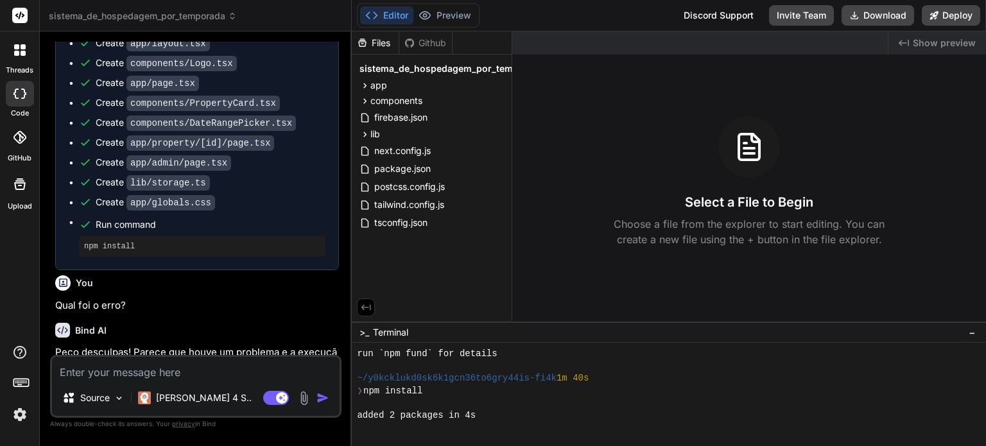
scroll to position [210, 0]
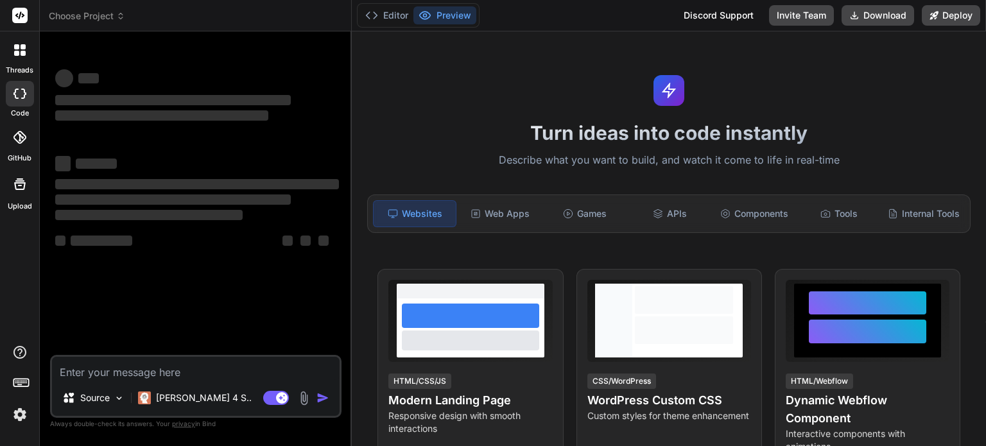
click at [21, 413] on img at bounding box center [20, 415] width 22 height 22
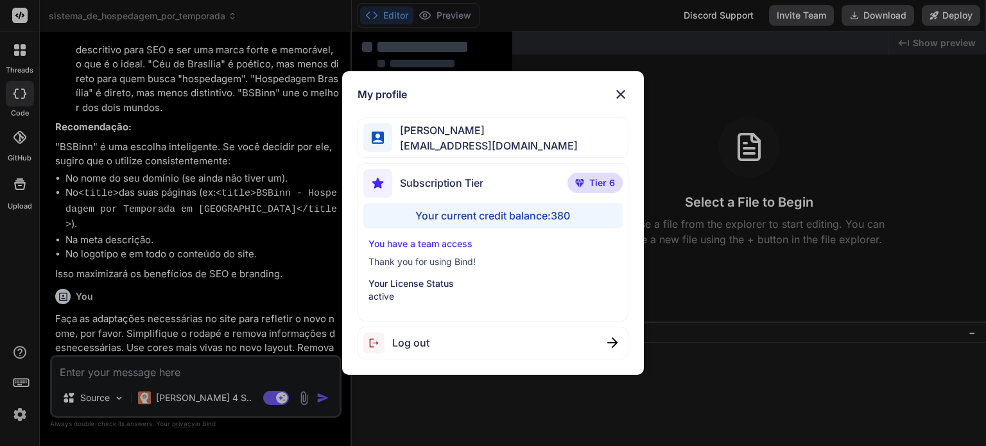
scroll to position [2391, 0]
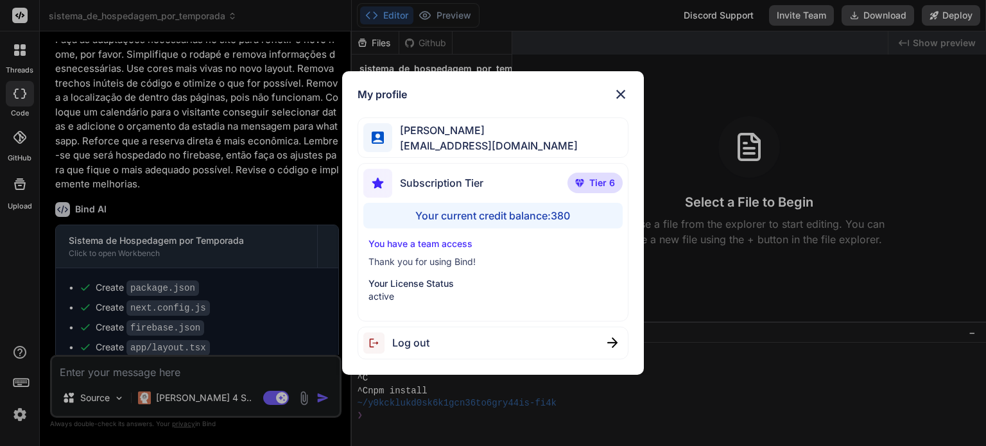
click at [21, 413] on div "My profile [PERSON_NAME] [EMAIL_ADDRESS][DOMAIN_NAME] Subscription Tier Tier 6 …" at bounding box center [493, 223] width 986 height 446
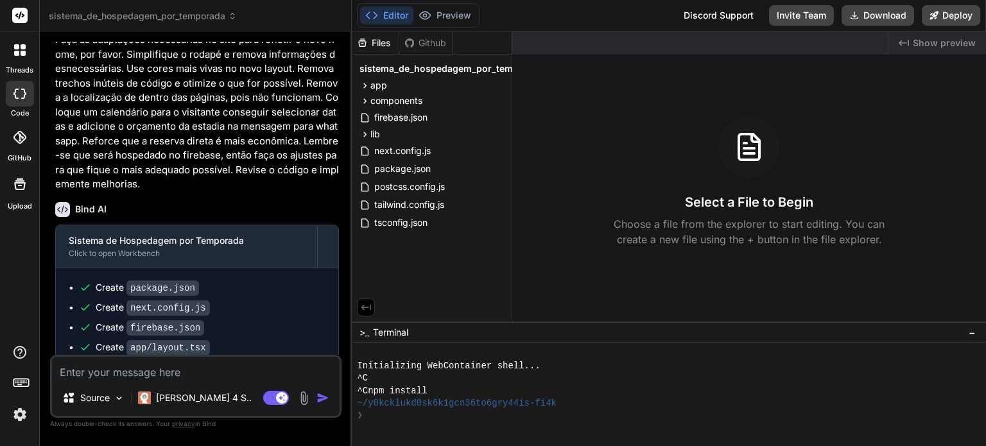
scroll to position [2695, 0]
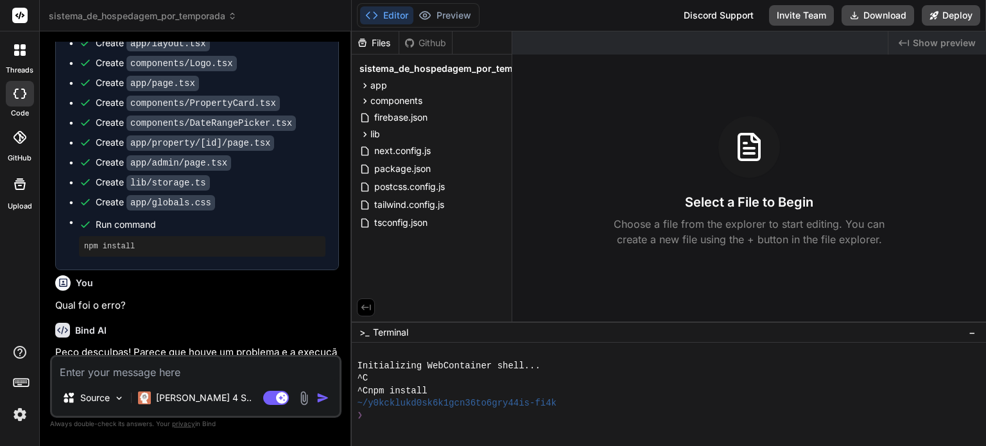
click at [511, 379] on div "^C" at bounding box center [661, 378] width 609 height 12
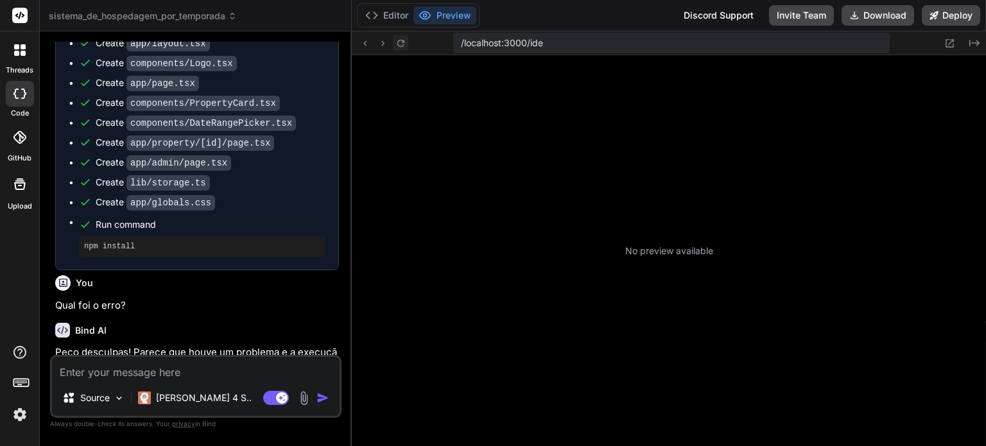
click at [401, 42] on icon at bounding box center [400, 43] width 11 height 11
click at [948, 40] on icon at bounding box center [949, 43] width 11 height 11
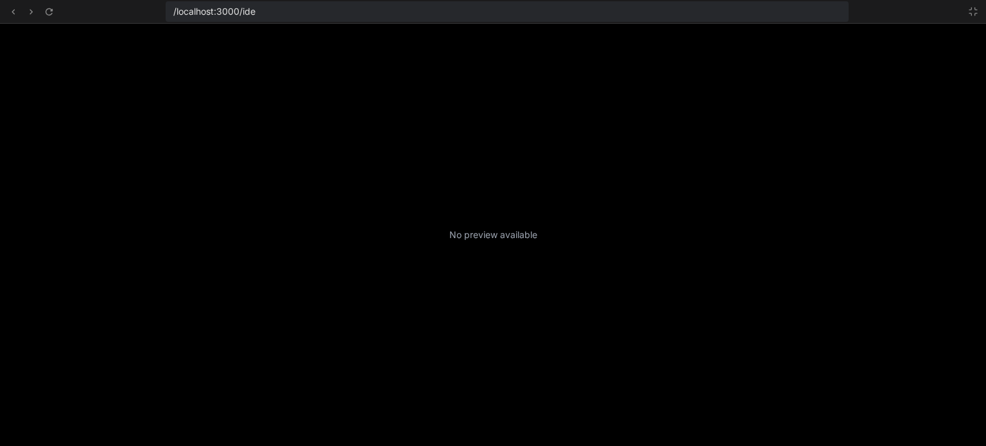
click at [665, 102] on div "No preview available" at bounding box center [493, 235] width 986 height 422
drag, startPoint x: 475, startPoint y: 133, endPoint x: 432, endPoint y: 212, distance: 90.7
click at [456, 227] on div "No preview available" at bounding box center [493, 235] width 986 height 422
click at [429, 171] on div "No preview available" at bounding box center [493, 235] width 986 height 422
click at [430, 171] on div "No preview available" at bounding box center [493, 235] width 986 height 422
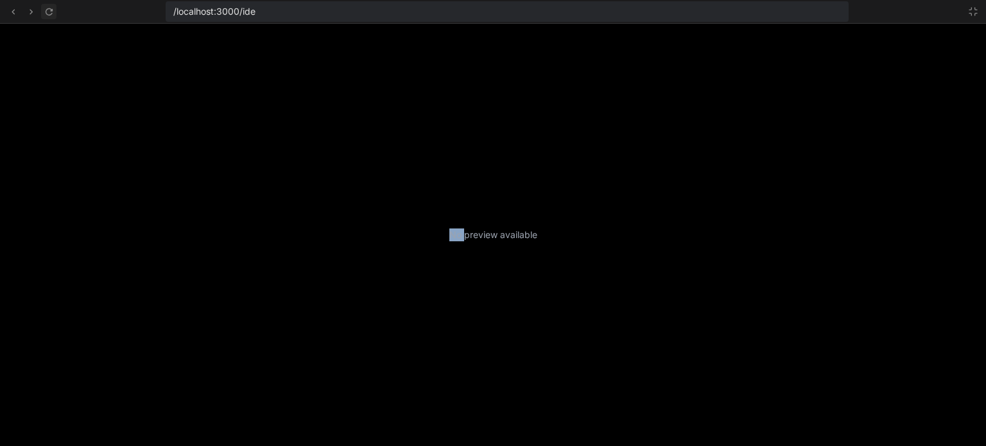
click at [47, 11] on icon at bounding box center [49, 11] width 11 height 11
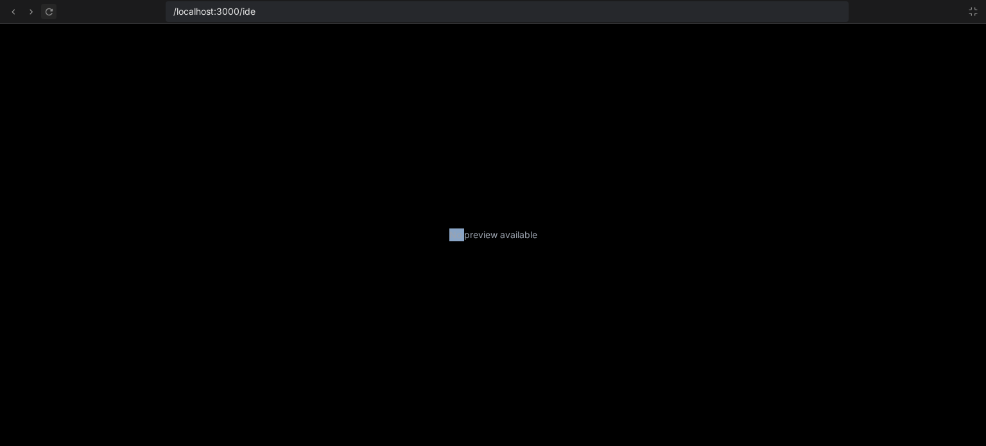
click at [47, 11] on icon at bounding box center [49, 11] width 11 height 11
click at [968, 9] on icon at bounding box center [973, 11] width 10 height 10
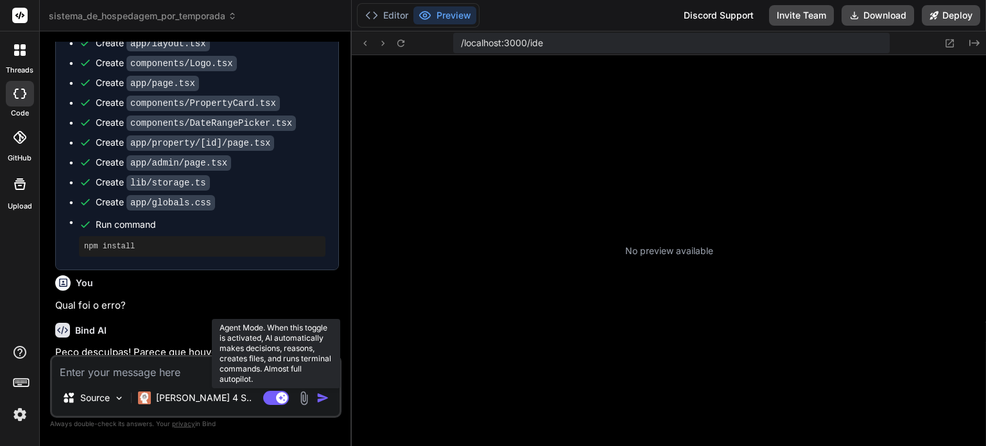
click at [282, 393] on rect at bounding box center [282, 398] width 12 height 12
type textarea "x"
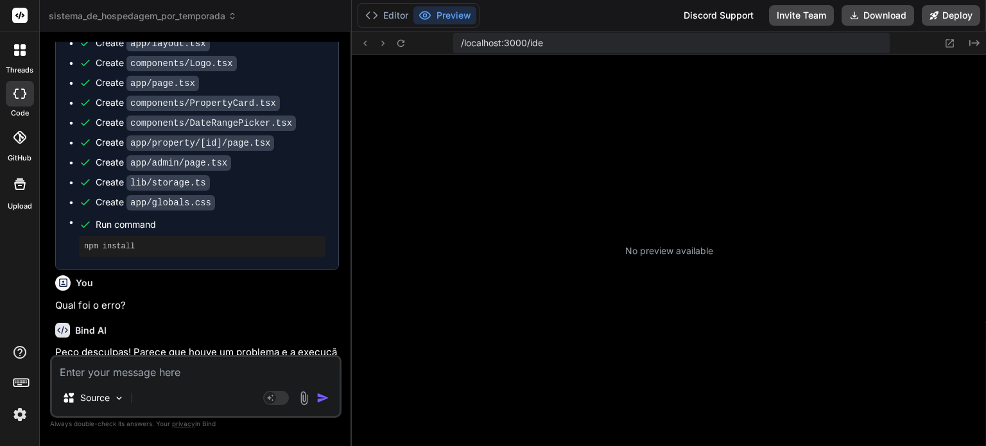
click at [183, 377] on textarea at bounding box center [195, 368] width 287 height 23
type textarea "O"
type textarea "x"
type textarea "O"
type textarea "x"
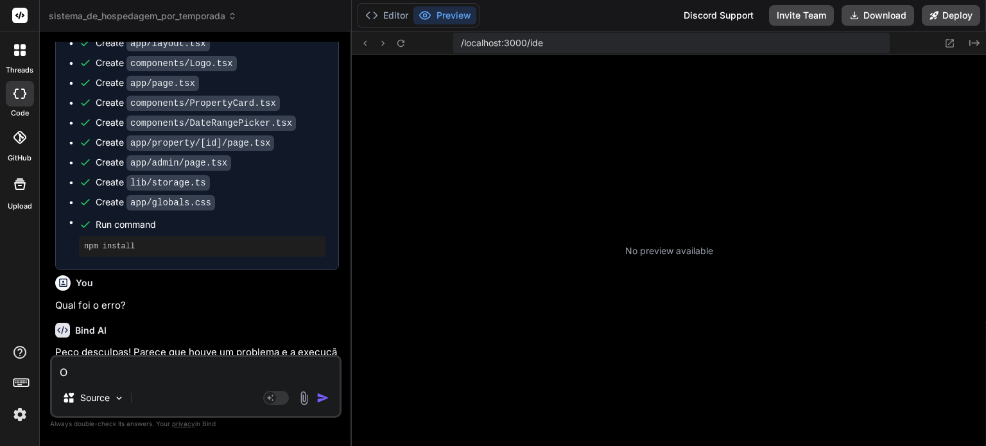
type textarea "O p"
type textarea "x"
type textarea "O pr"
type textarea "x"
type textarea "O pre"
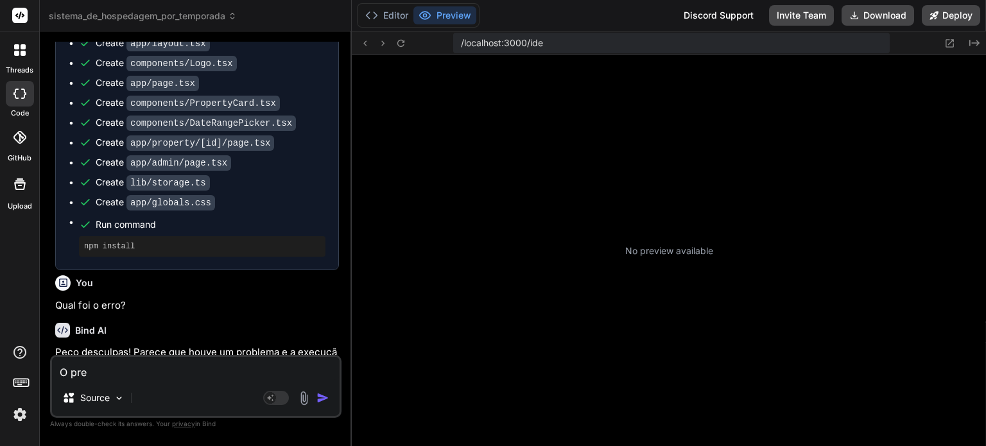
type textarea "x"
type textarea "O prev"
type textarea "x"
type textarea "O previ"
type textarea "x"
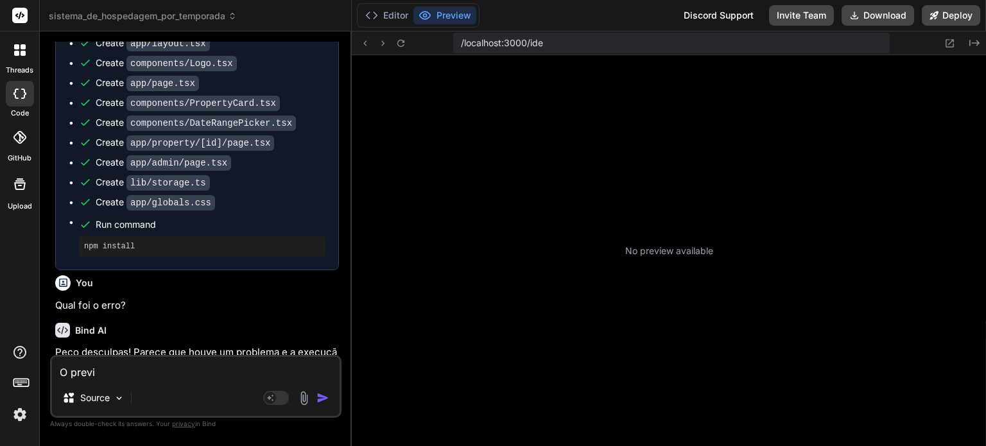
type textarea "O previu"
type textarea "x"
type textarea "O previ"
type textarea "x"
type textarea "O previe"
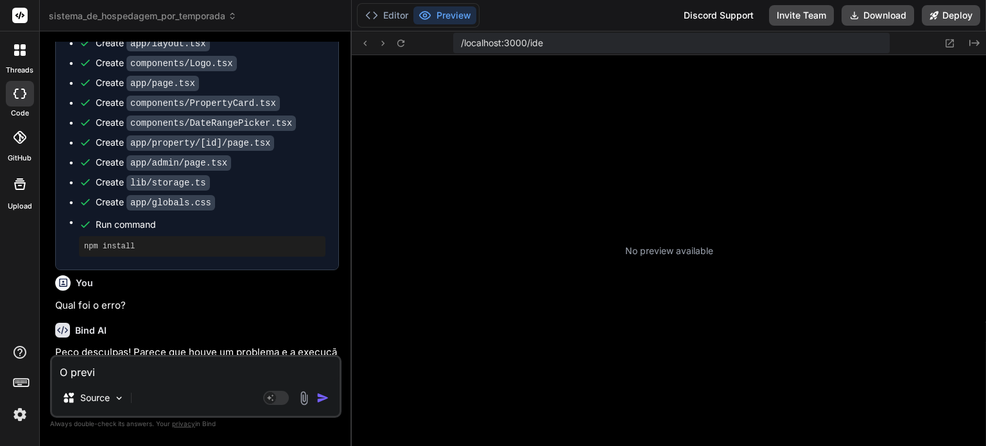
type textarea "x"
type textarea "O preview"
type textarea "x"
type textarea "O preview"
type textarea "x"
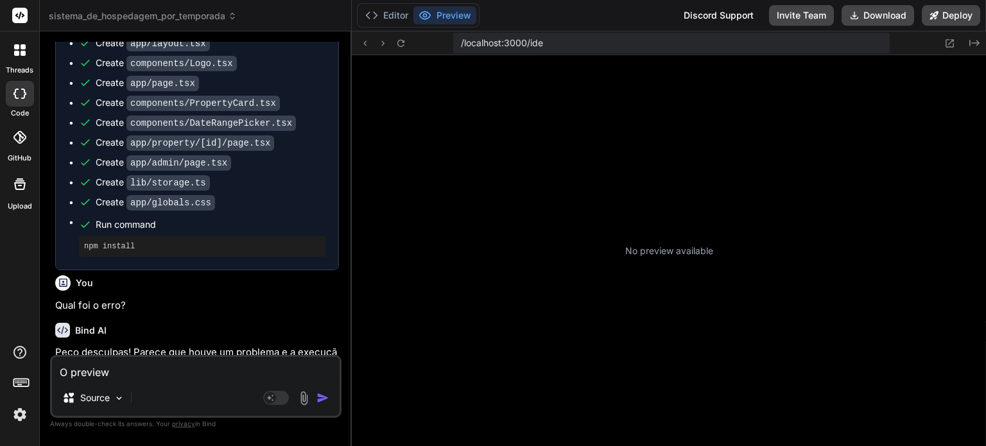
type textarea "O preview p"
type textarea "x"
type textarea "O preview pa"
type textarea "x"
type textarea "O preview par"
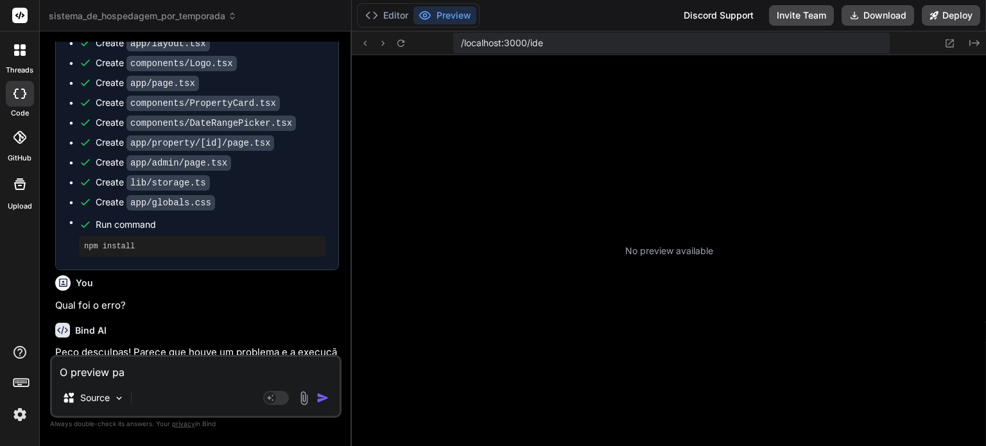
type textarea "x"
type textarea "O preview paro"
type textarea "x"
type textarea "O preview parou"
type textarea "x"
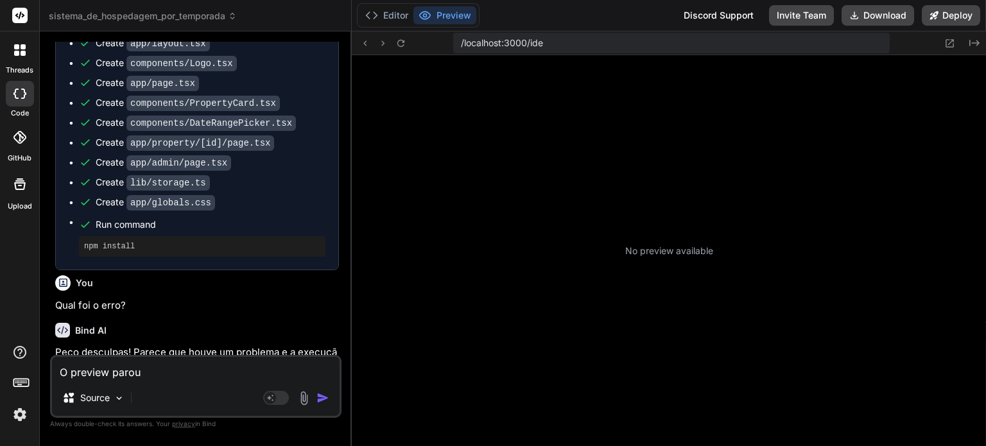
type textarea "O preview parou"
type textarea "x"
type textarea "O preview parou d"
type textarea "x"
type textarea "O preview parou de"
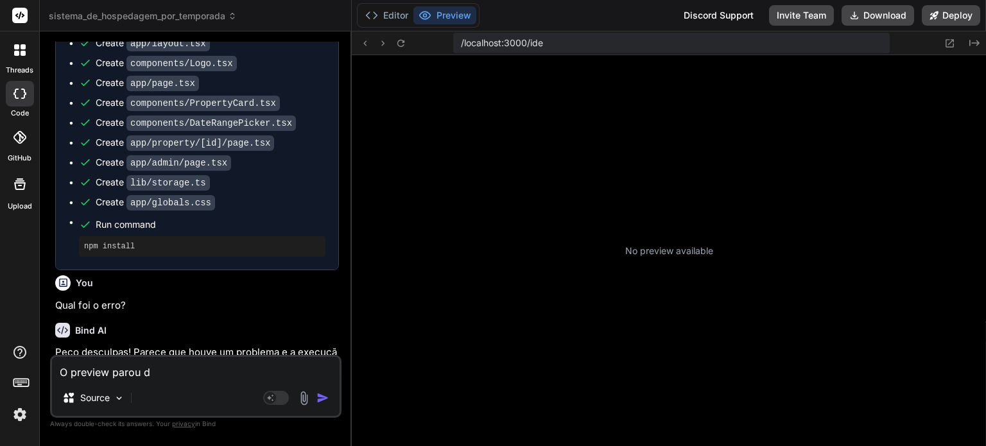
type textarea "x"
type textarea "O preview parou de"
type textarea "x"
type textarea "O preview parou de f"
type textarea "x"
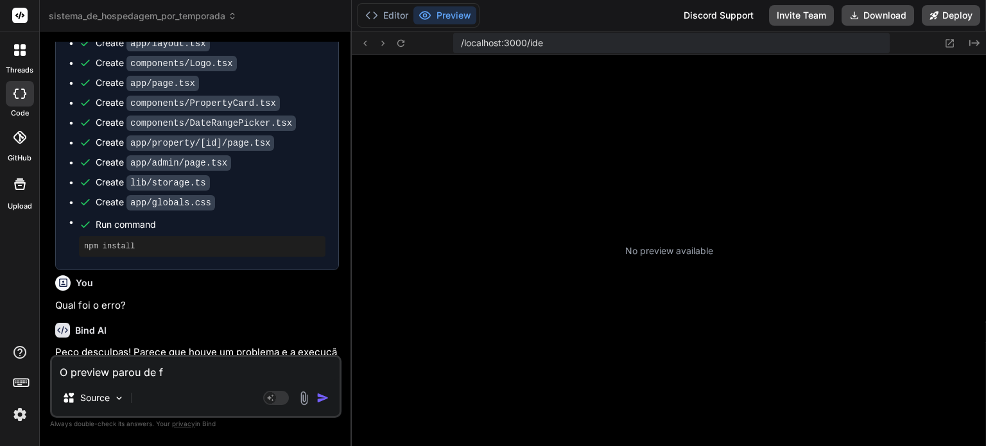
type textarea "O preview parou de fu"
type textarea "x"
type textarea "O preview parou de fun"
type textarea "x"
type textarea "O preview parou de func"
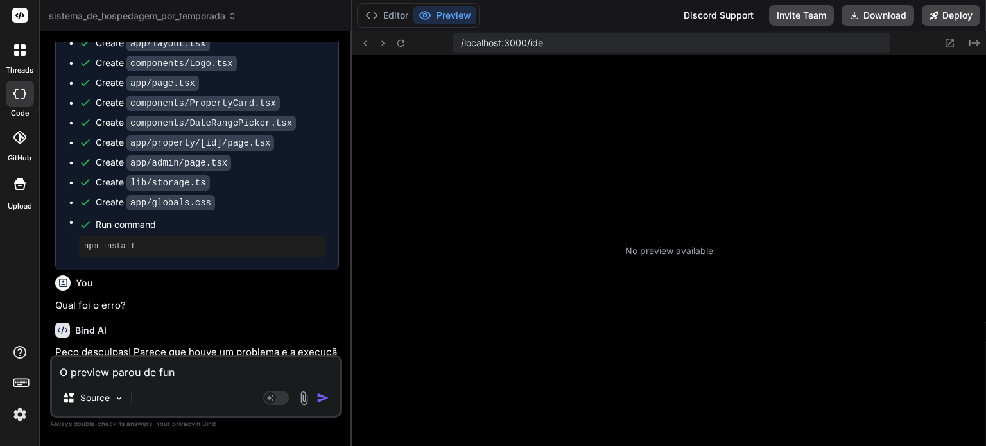
type textarea "x"
type textarea "O preview parou de funci"
type textarea "x"
type textarea "O preview parou de funcio"
type textarea "x"
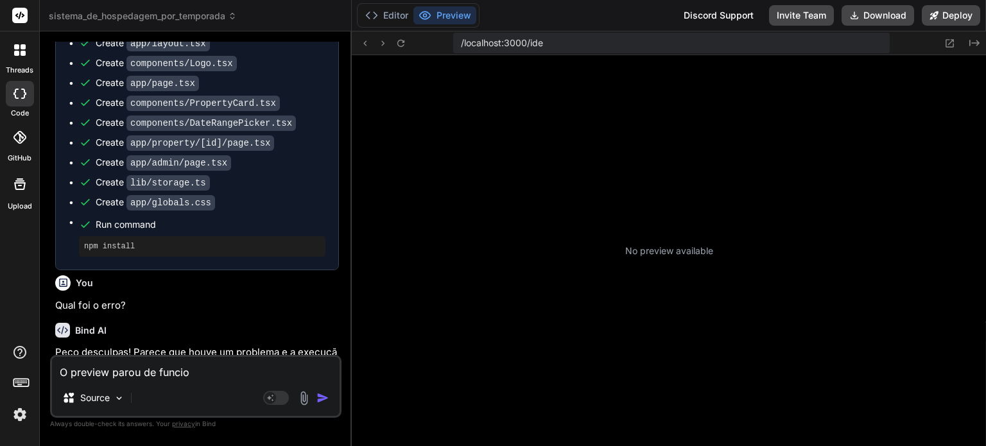
type textarea "O preview parou de funcion"
type textarea "x"
type textarea "O preview parou de funciona"
type textarea "x"
type textarea "O preview parou de funcionar"
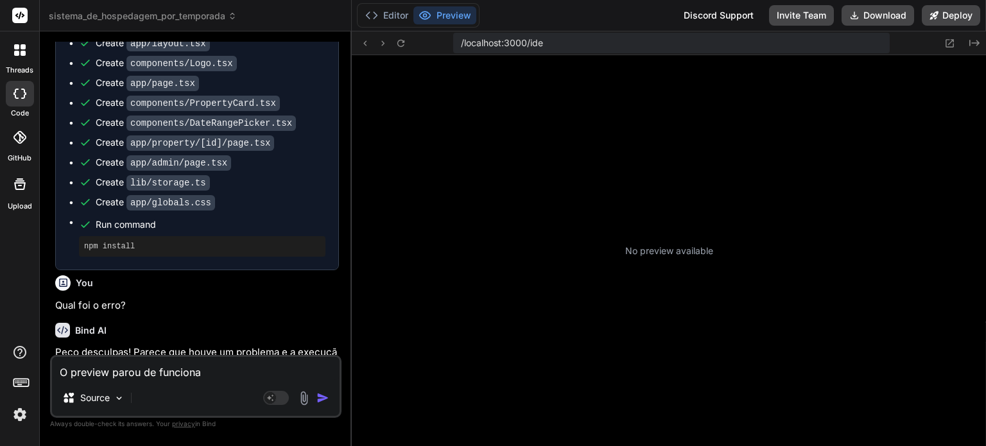
type textarea "x"
type textarea "O preview parou de funcionar"
type textarea "x"
type textarea "O preview parou de funcionar p"
type textarea "x"
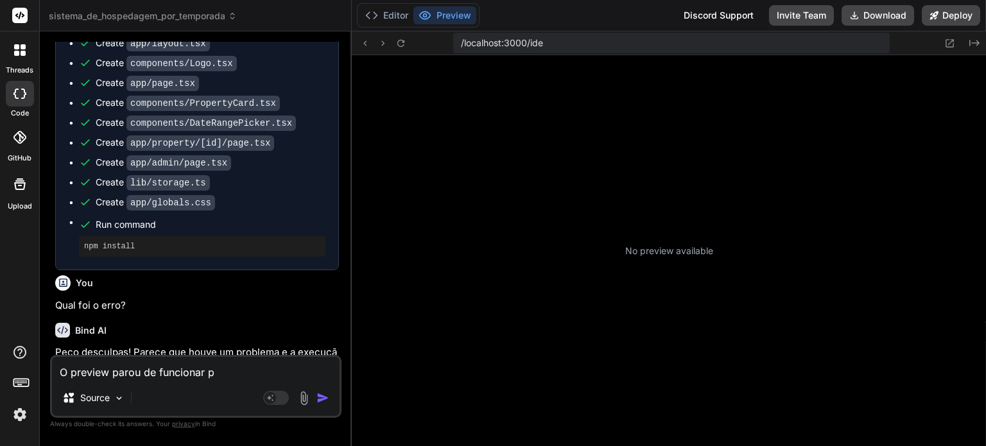
type textarea "O preview parou de funcionar po"
type textarea "x"
type textarea "O preview parou de funcionar por"
type textarea "x"
type textarea "O preview parou de funcionar por"
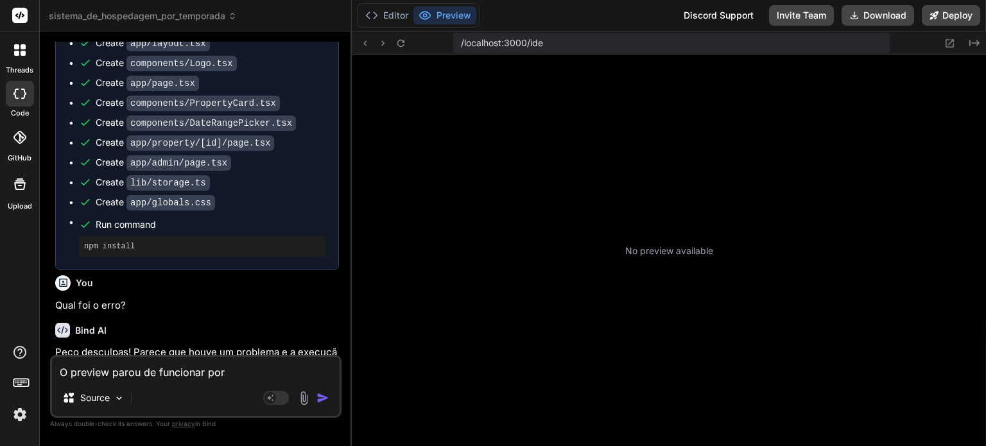
type textarea "x"
type textarea "O preview parou de funcionar por c"
type textarea "x"
type textarea "O preview parou de funcionar por ca"
type textarea "x"
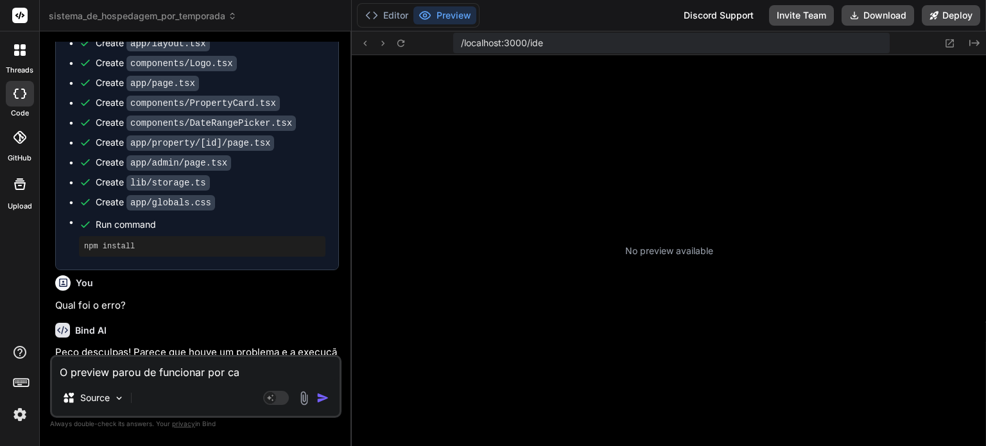
type textarea "O preview parou de funcionar por cau"
type textarea "x"
type textarea "O preview parou de funcionar por caus"
type textarea "x"
type textarea "O preview parou de funcionar por causa"
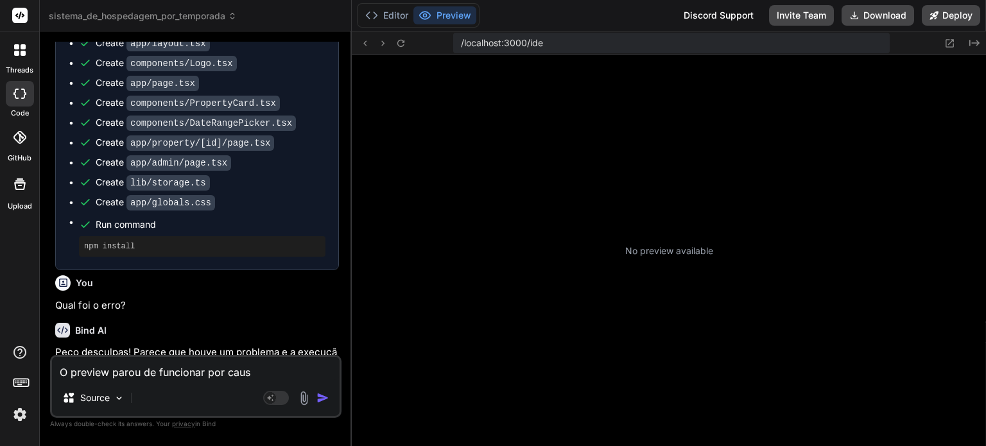
type textarea "x"
type textarea "O preview parou de funcionar por causa"
type textarea "x"
type textarea "O preview parou de funcionar por causa d"
type textarea "x"
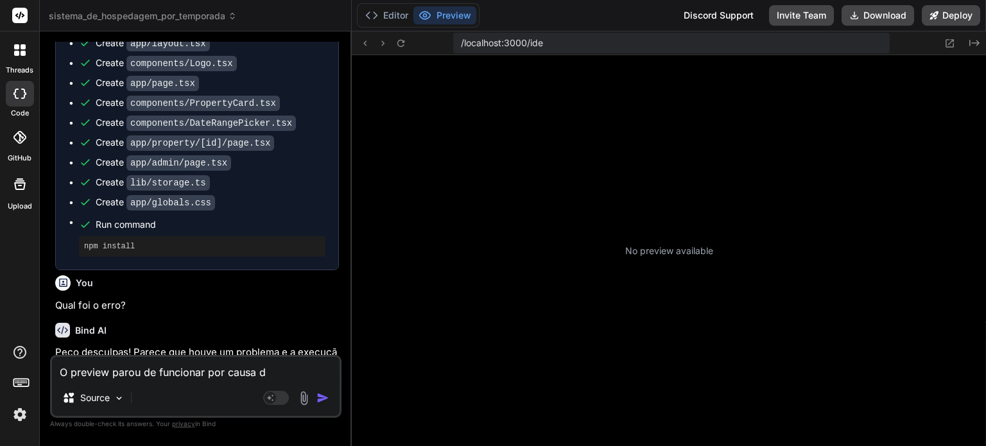
type textarea "O preview parou de funcionar por causa do"
type textarea "x"
type textarea "O preview parou de funcionar por causa do"
type textarea "x"
type textarea "O preview parou de funcionar por causa do d"
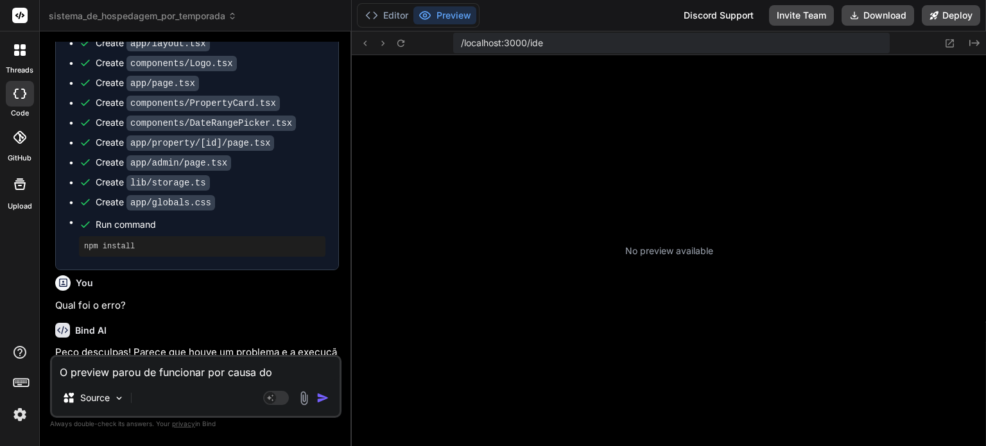
type textarea "x"
type textarea "O preview parou de funcionar por causa do"
type textarea "x"
type textarea "O preview parou de funcionar por causa do f"
type textarea "x"
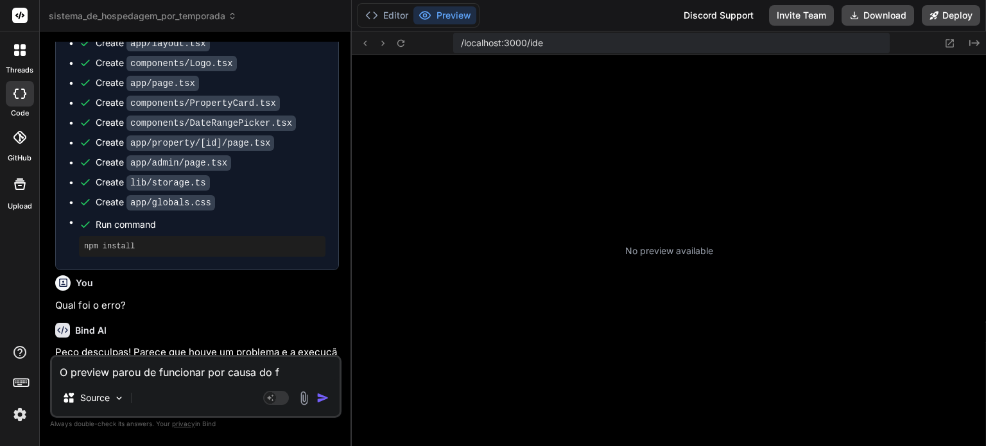
type textarea "O preview parou de funcionar por causa do fi"
type textarea "x"
type textarea "O preview parou de funcionar por causa do fir"
type textarea "x"
type textarea "O preview parou de funcionar por causa do fire"
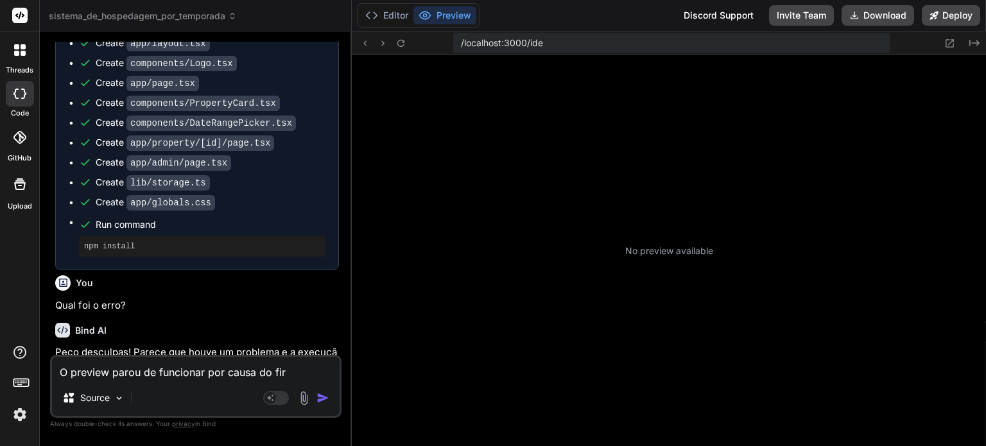
type textarea "x"
type textarea "O preview parou de funcionar por causa do fireb"
type textarea "x"
type textarea "O preview parou de funcionar por causa do fireba"
type textarea "x"
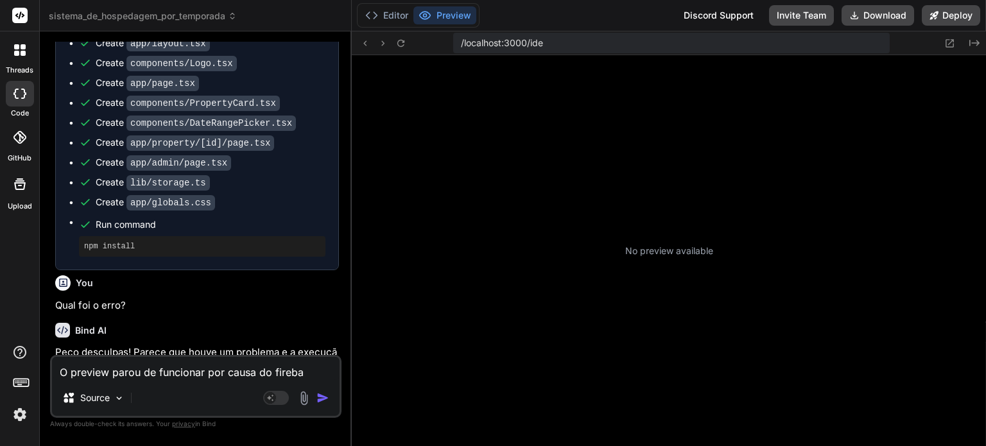
type textarea "O preview parou de funcionar por causa do firebas"
type textarea "x"
type textarea "O preview parou de funcionar por causa do firebase"
type textarea "x"
type textarea "O preview parou de funcionar por causa do firebase?"
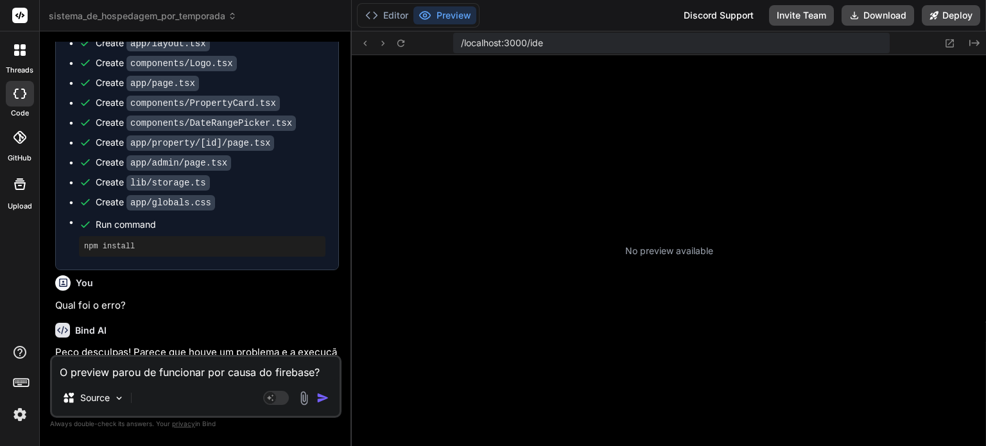
type textarea "x"
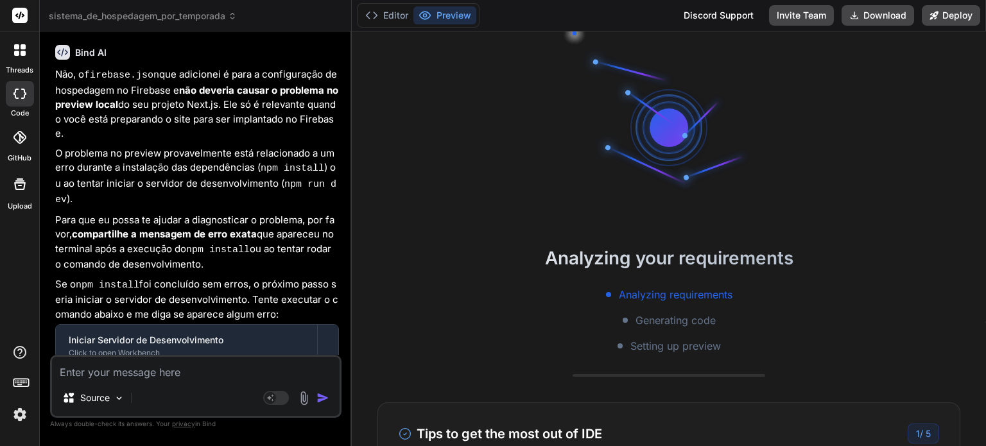
scroll to position [3167, 0]
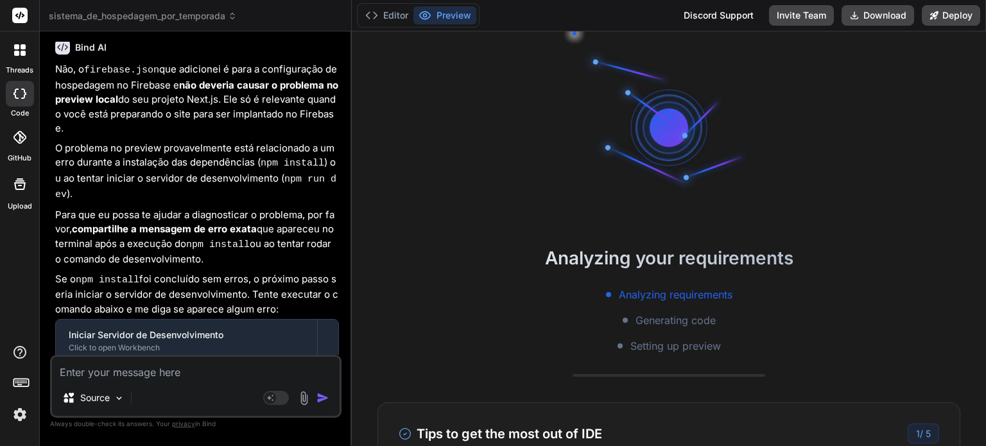
type textarea "x"
